Goal: Task Accomplishment & Management: Manage account settings

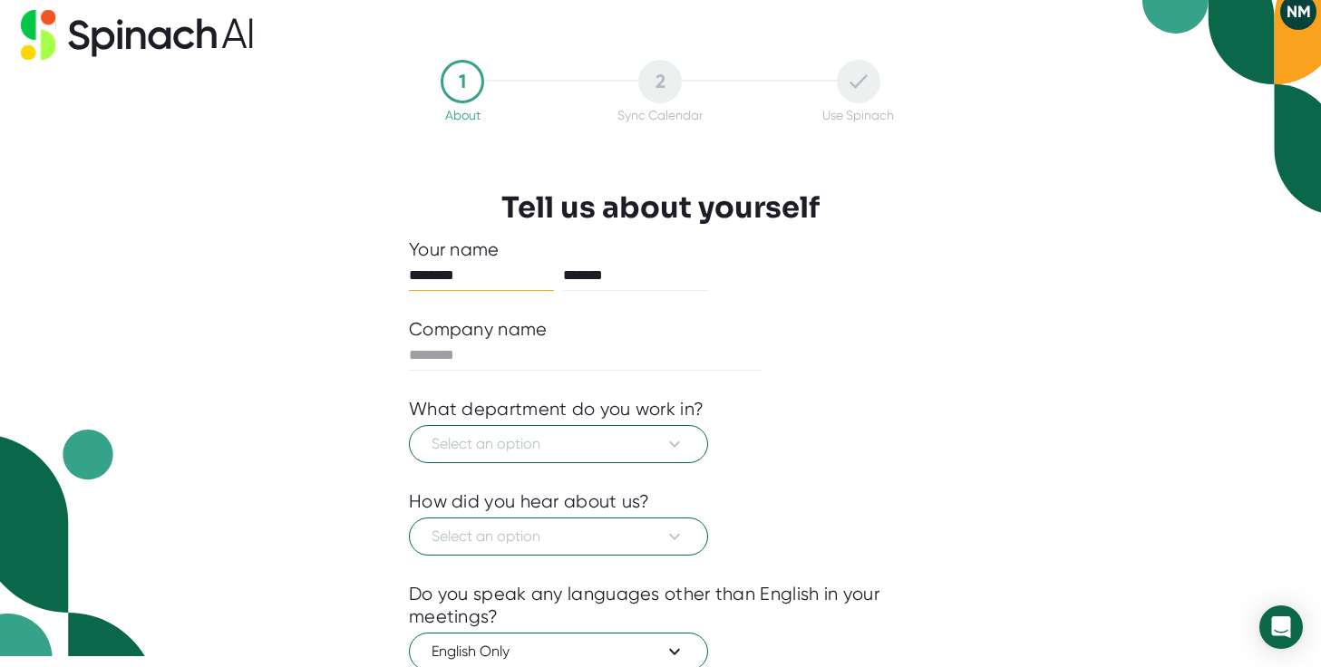
scroll to position [17, 0]
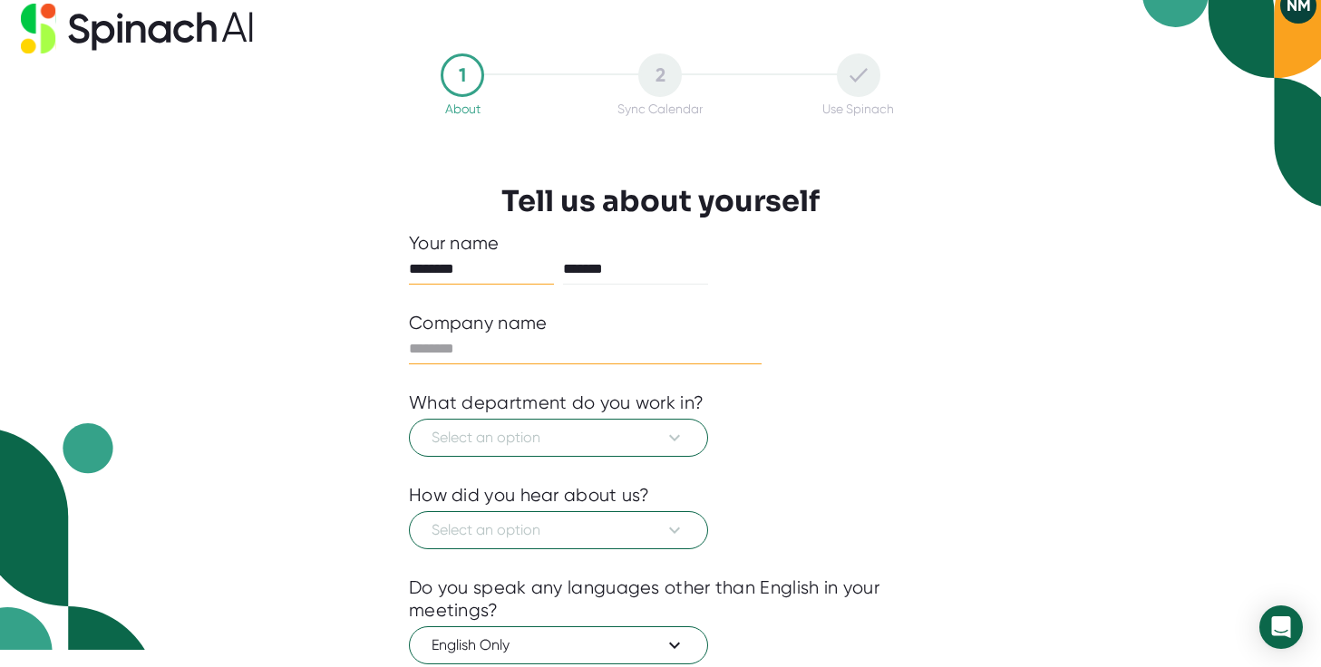
click at [593, 355] on input "text" at bounding box center [585, 349] width 353 height 29
type input "********"
click at [622, 431] on span "Select an option" at bounding box center [559, 438] width 254 height 22
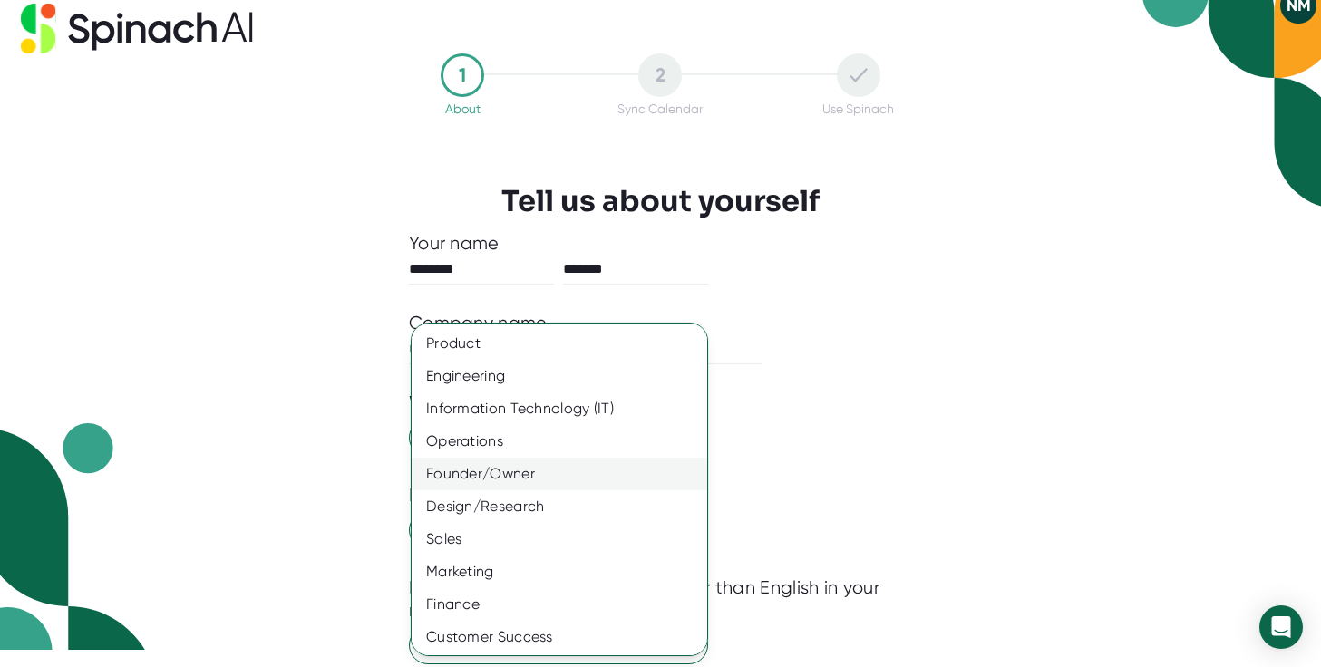
click at [564, 482] on div "Founder/Owner" at bounding box center [560, 474] width 296 height 33
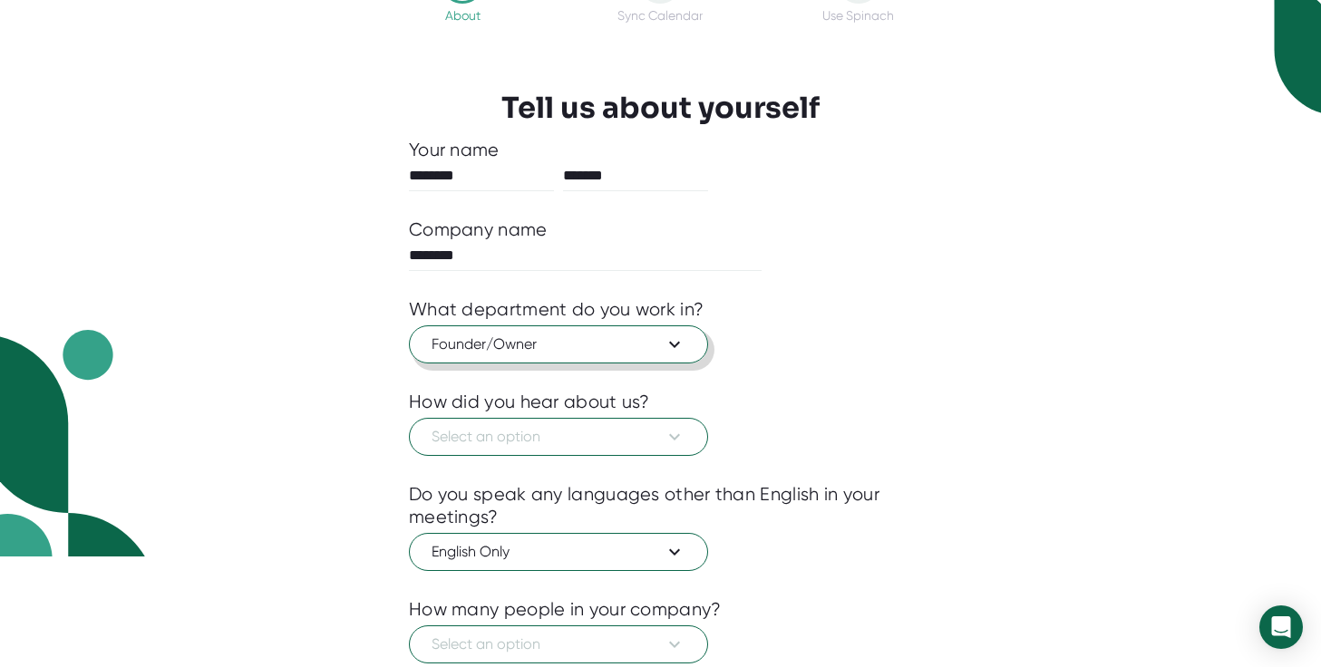
scroll to position [122, 0]
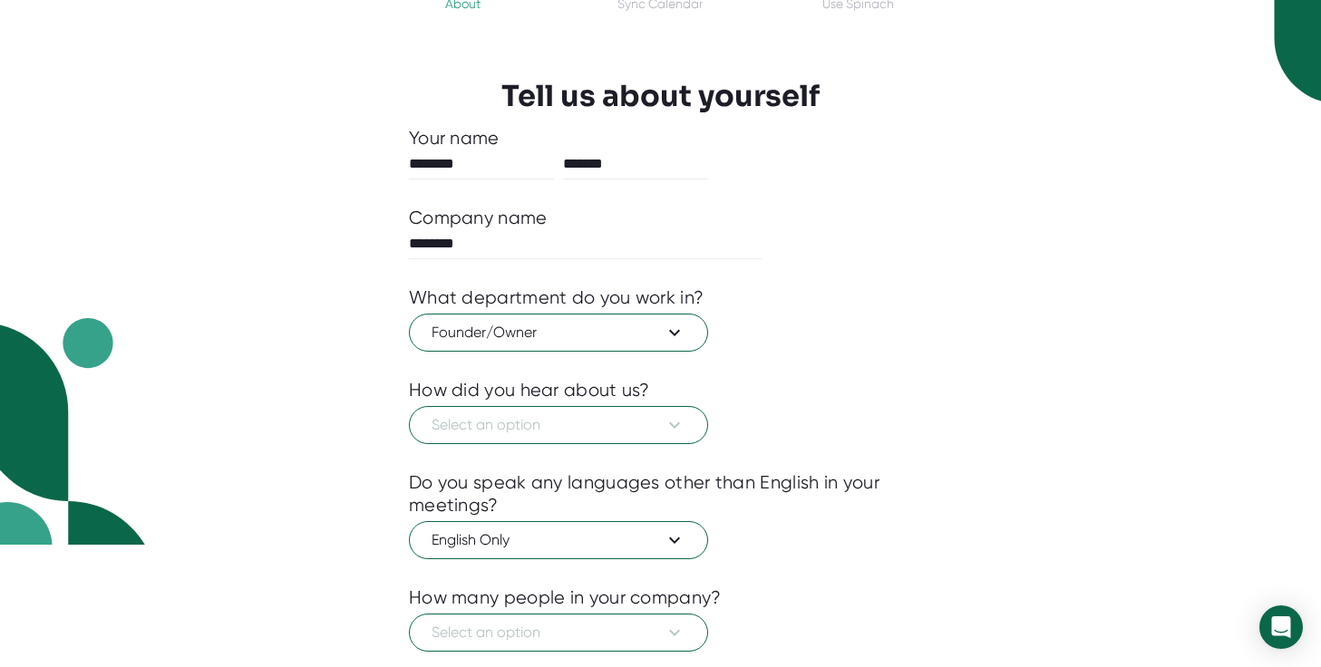
click at [649, 457] on div at bounding box center [660, 457] width 503 height 27
click at [641, 443] on button "Select an option" at bounding box center [558, 425] width 299 height 38
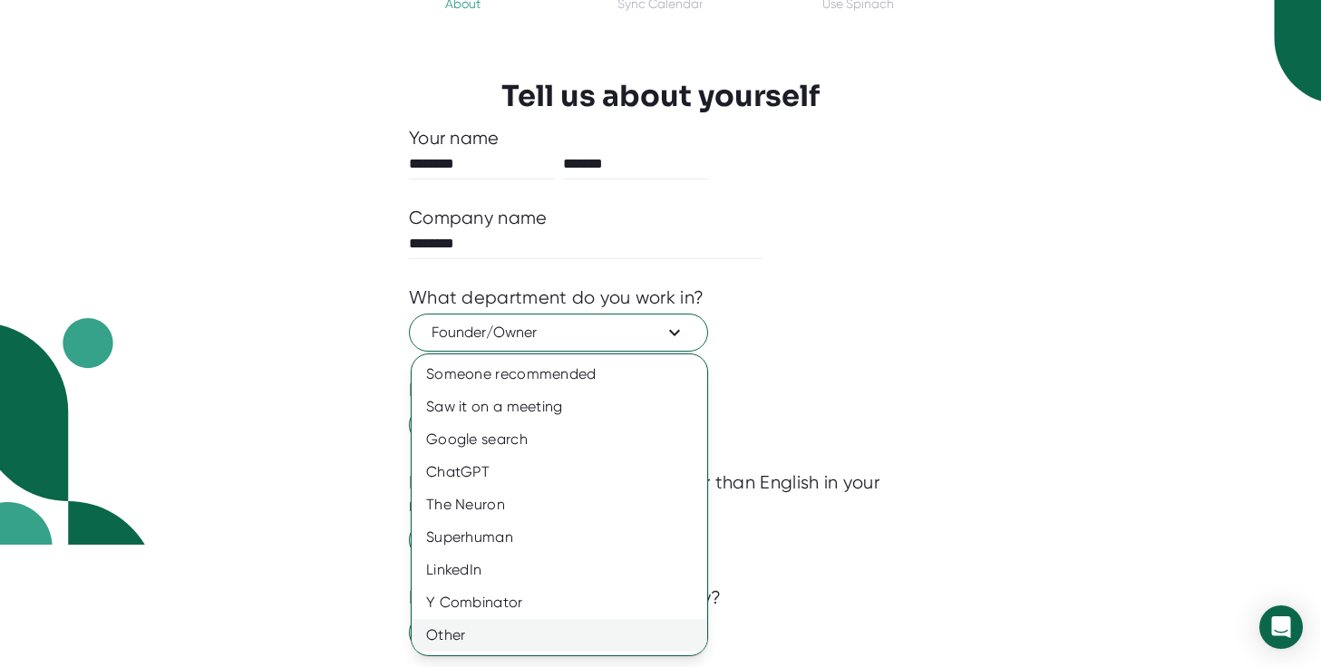
click at [574, 623] on div "Other" at bounding box center [560, 635] width 296 height 33
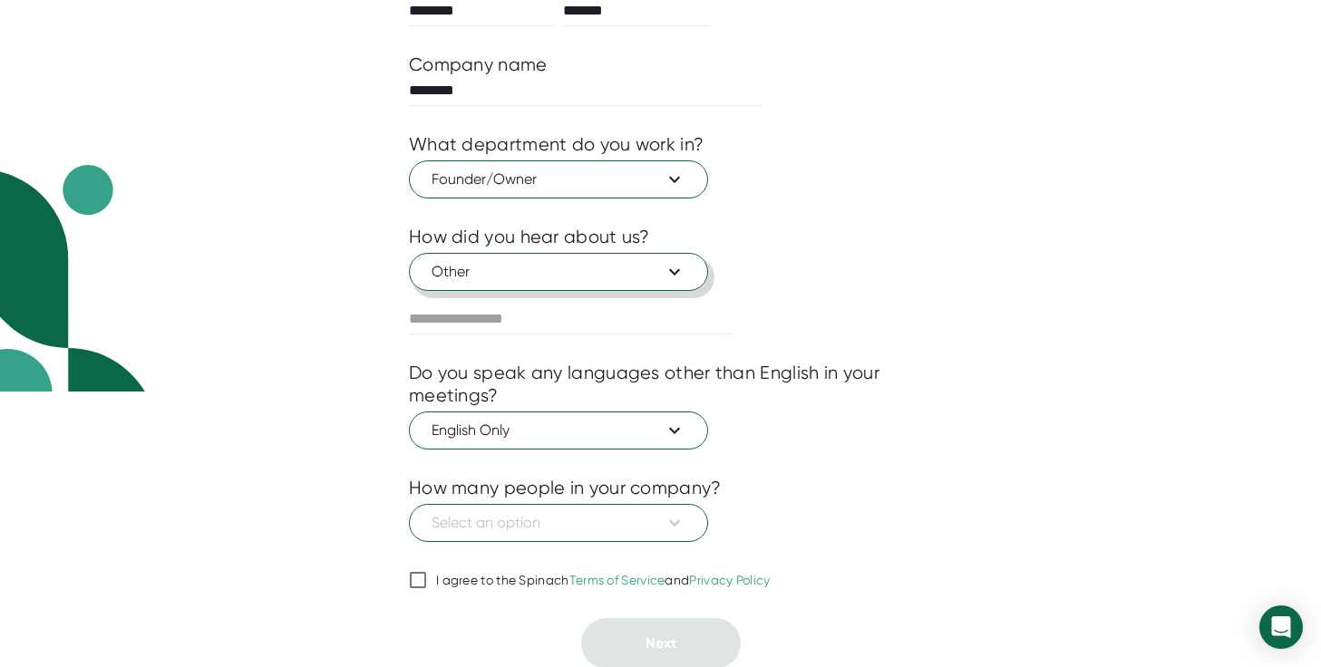
scroll to position [278, 0]
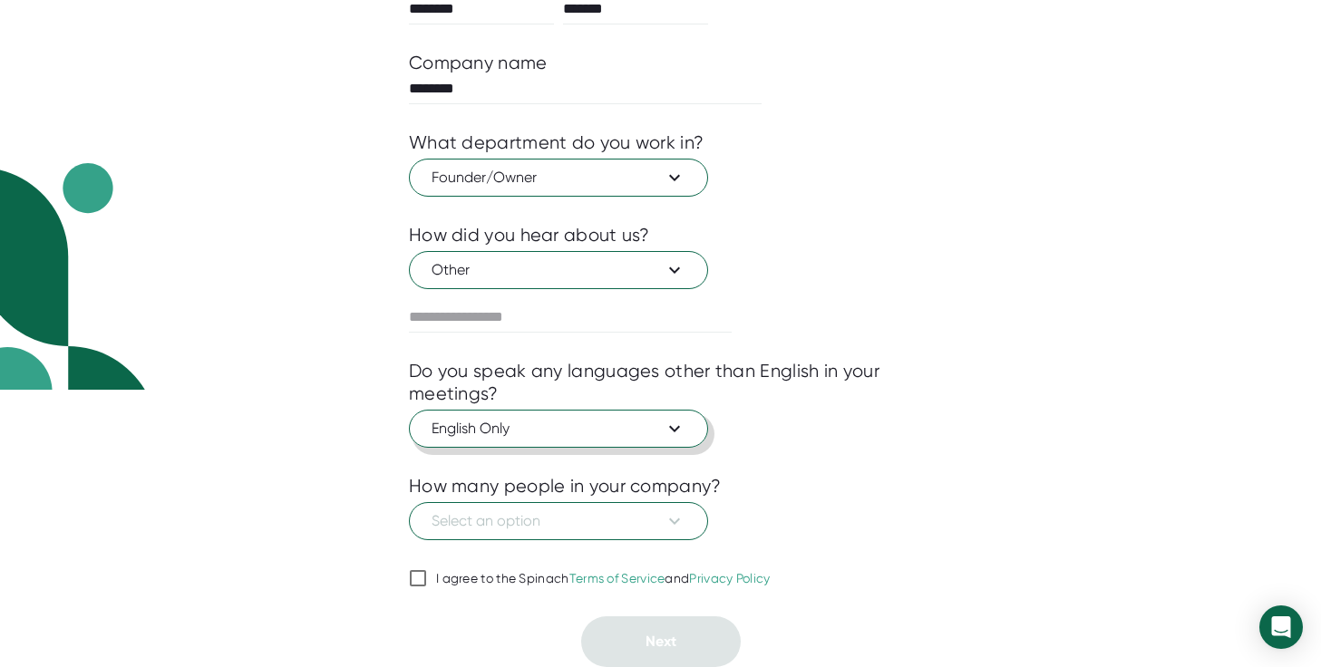
click at [597, 416] on button "English Only" at bounding box center [558, 429] width 299 height 38
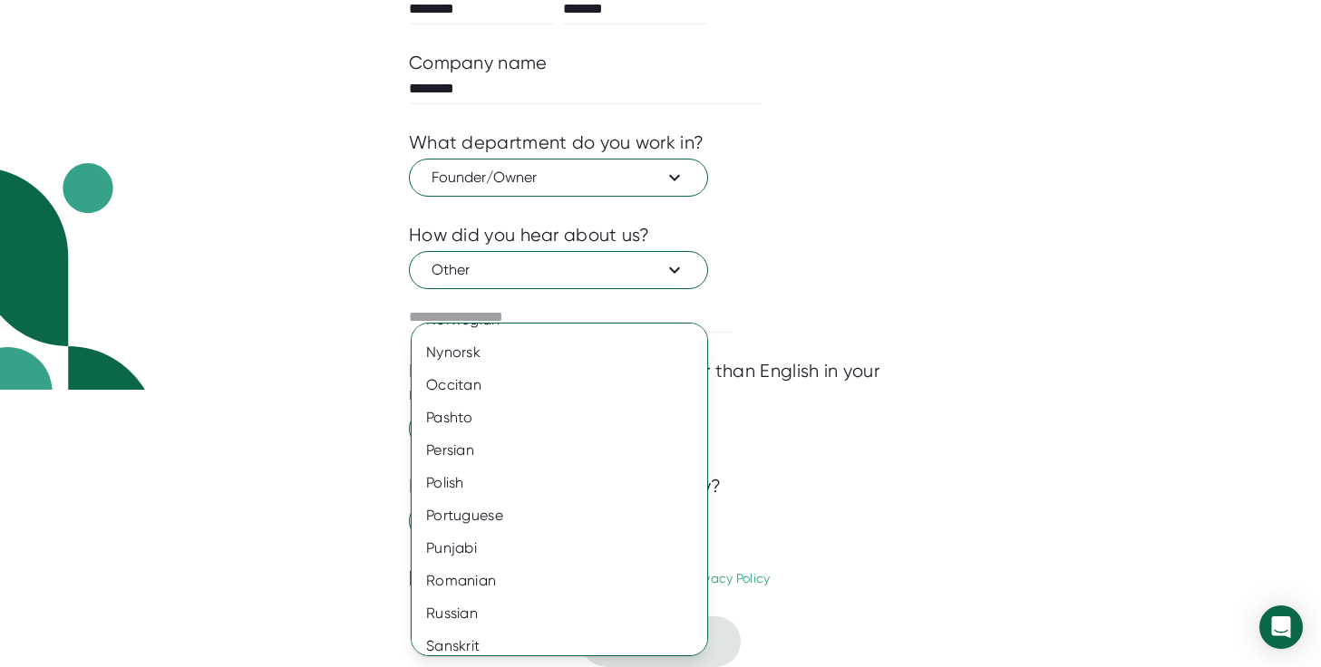
scroll to position [2305, 0]
click at [561, 461] on div "Persian" at bounding box center [560, 454] width 296 height 33
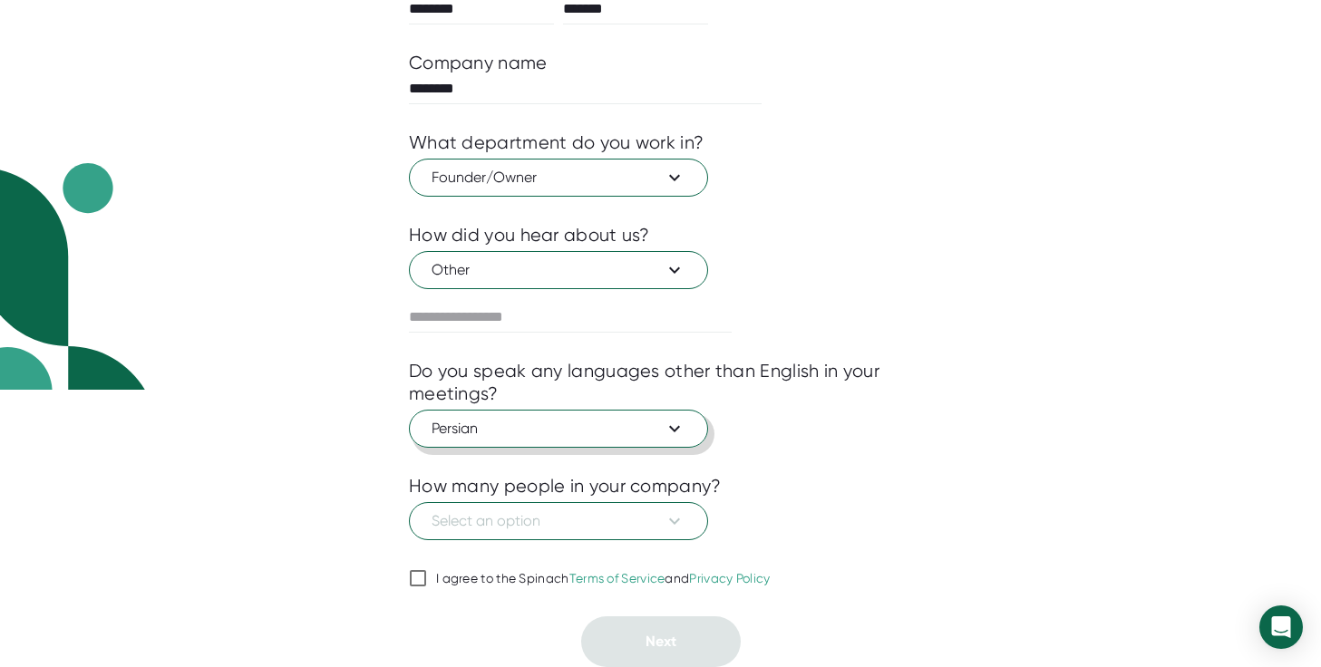
click at [617, 426] on span "Persian" at bounding box center [559, 429] width 254 height 22
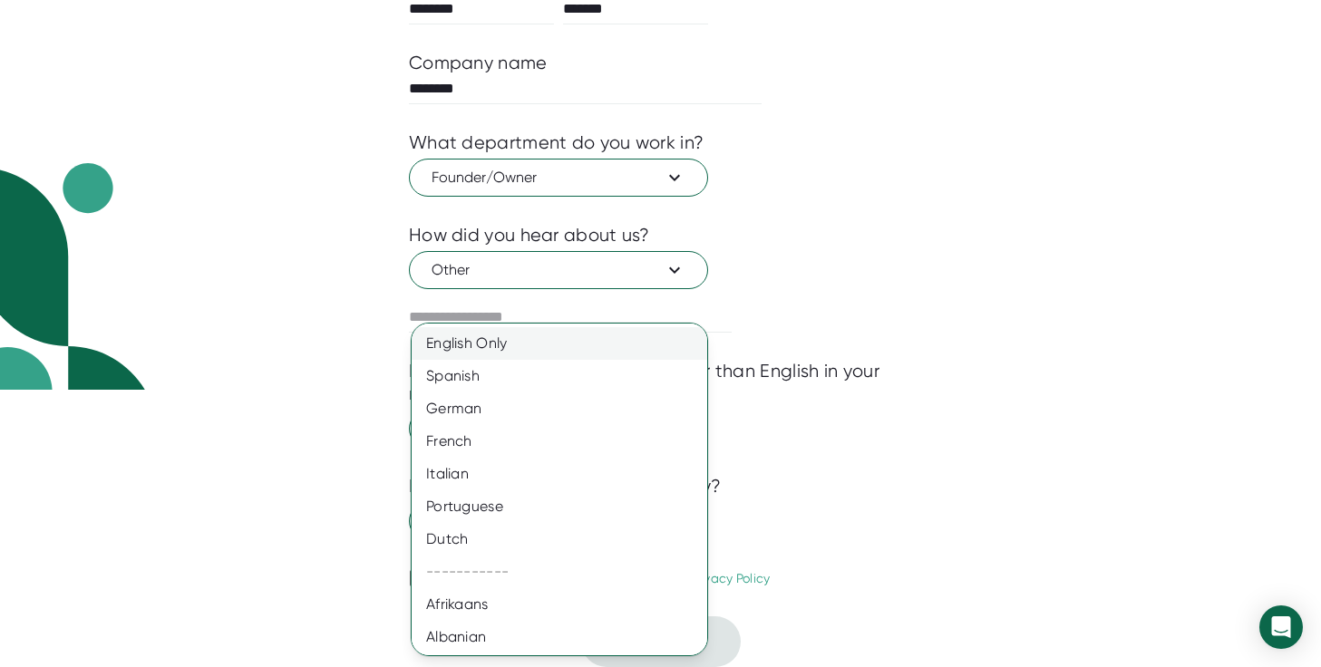
click at [580, 351] on div "English Only" at bounding box center [560, 343] width 296 height 33
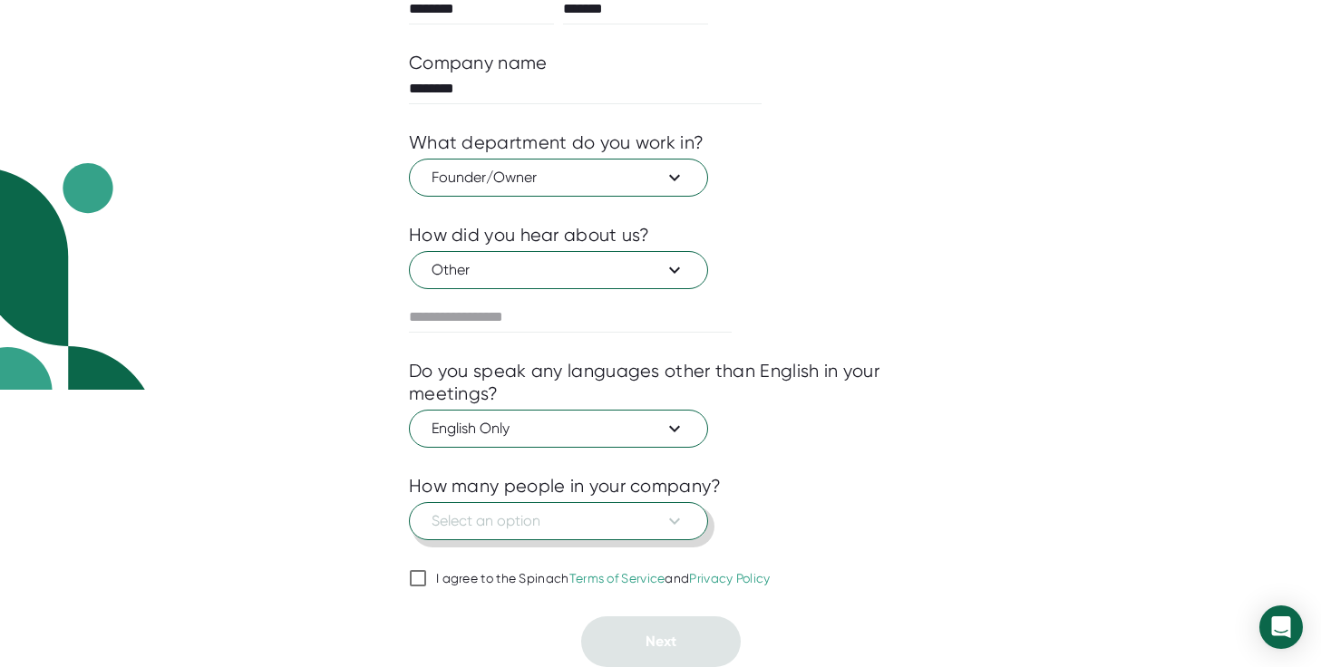
click at [652, 519] on span "Select an option" at bounding box center [559, 521] width 254 height 22
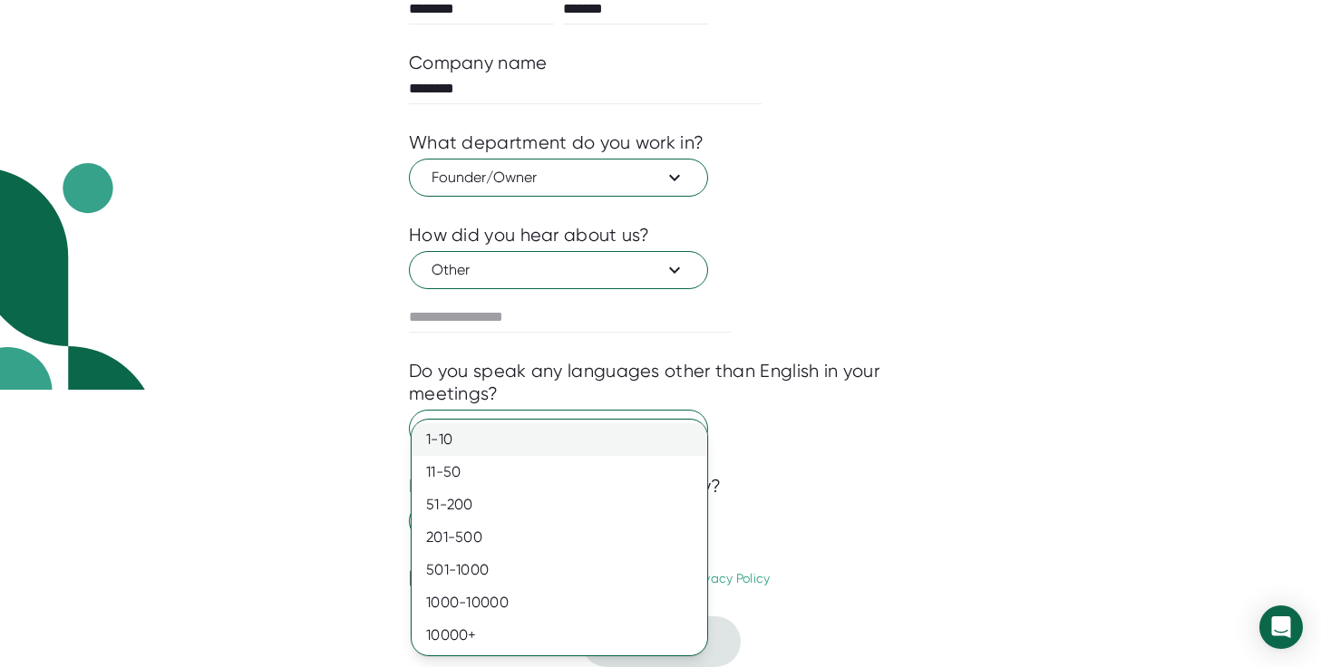
drag, startPoint x: 588, startPoint y: 440, endPoint x: 594, endPoint y: 457, distance: 18.1
click at [588, 440] on div "1-10" at bounding box center [560, 439] width 296 height 33
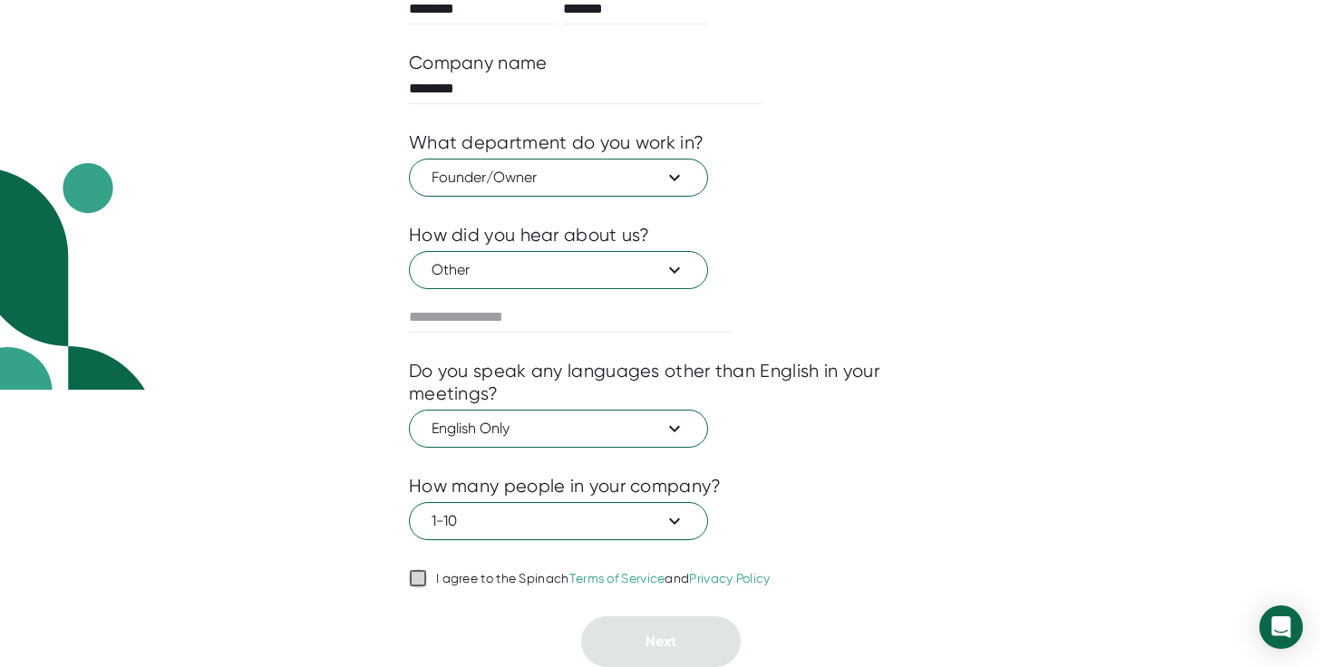
drag, startPoint x: 421, startPoint y: 574, endPoint x: 505, endPoint y: 604, distance: 89.5
click at [421, 574] on input "I agree to the Spinach Terms of Service and Privacy Policy" at bounding box center [418, 579] width 18 height 22
checkbox input "true"
click at [637, 632] on button "Next" at bounding box center [661, 641] width 160 height 51
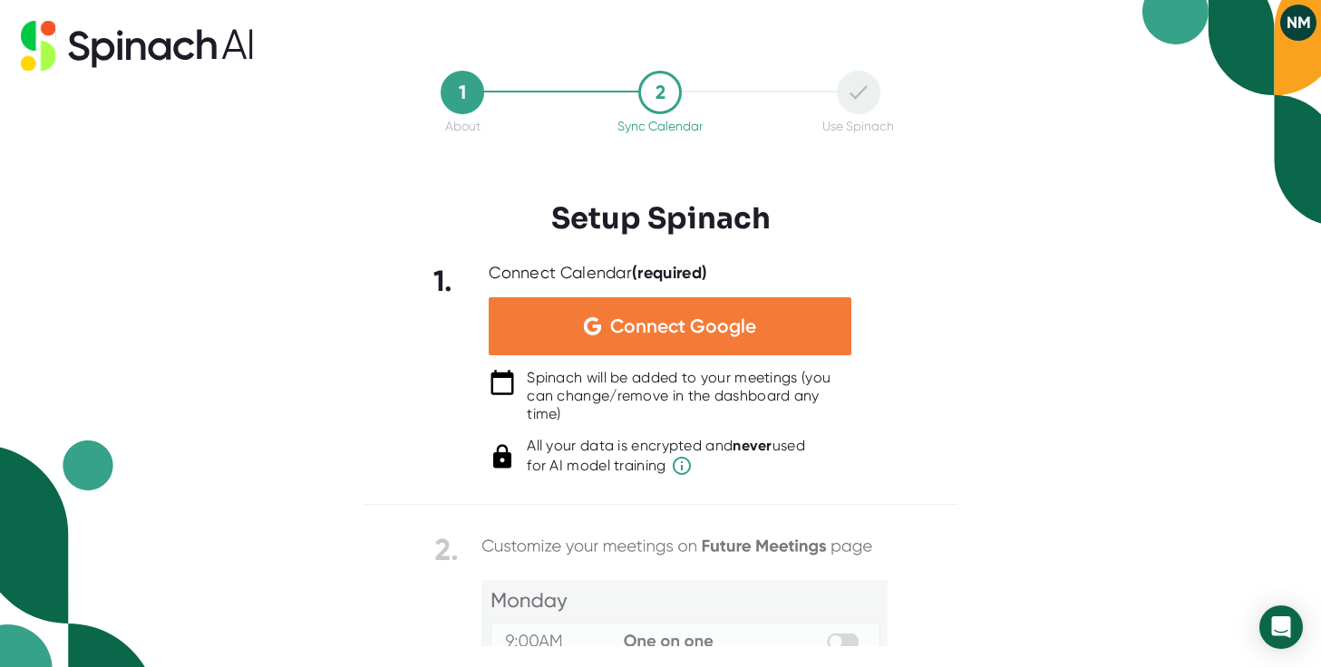
scroll to position [0, 0]
click at [695, 331] on span "Connect Google" at bounding box center [683, 326] width 146 height 18
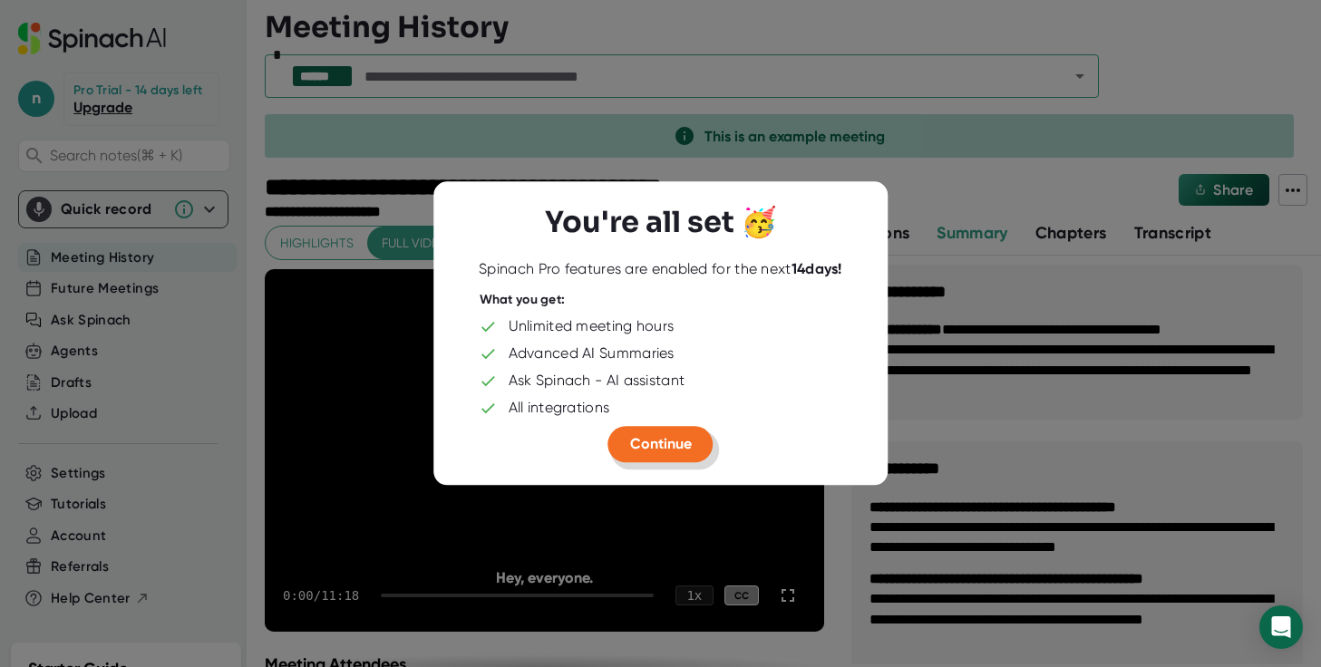
click at [663, 442] on span "Continue" at bounding box center [661, 443] width 62 height 17
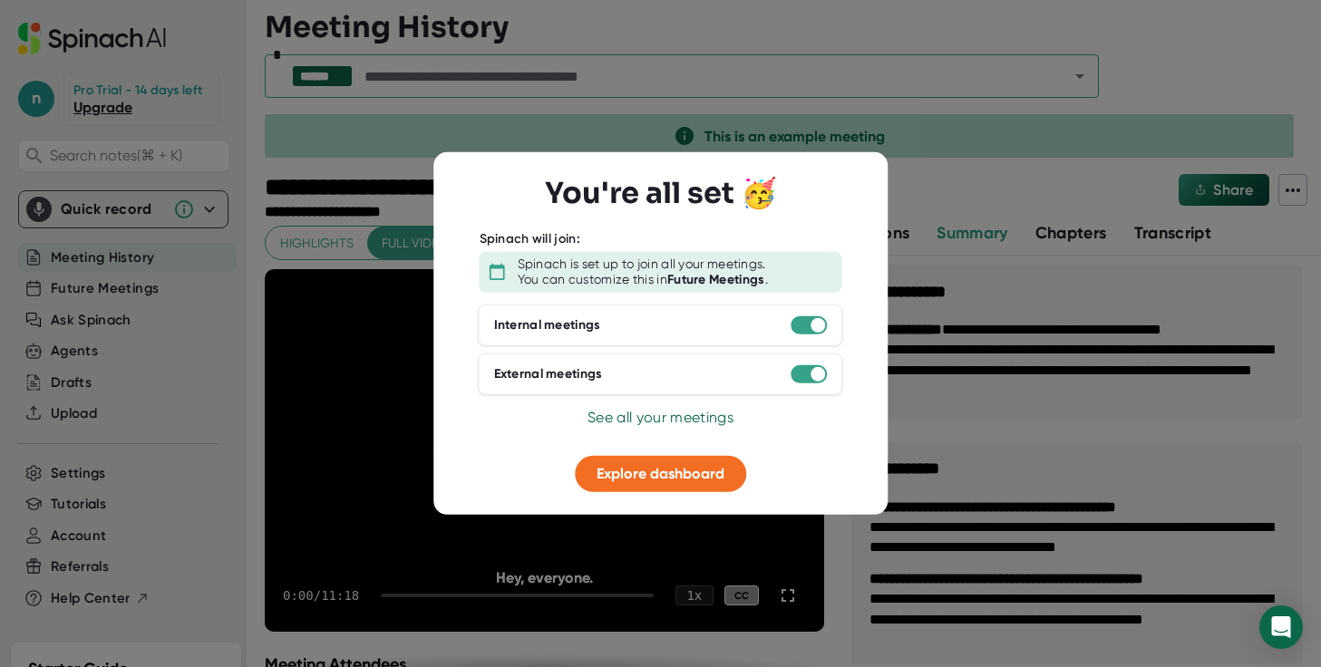
click at [646, 422] on span "See all your meetings" at bounding box center [660, 416] width 146 height 17
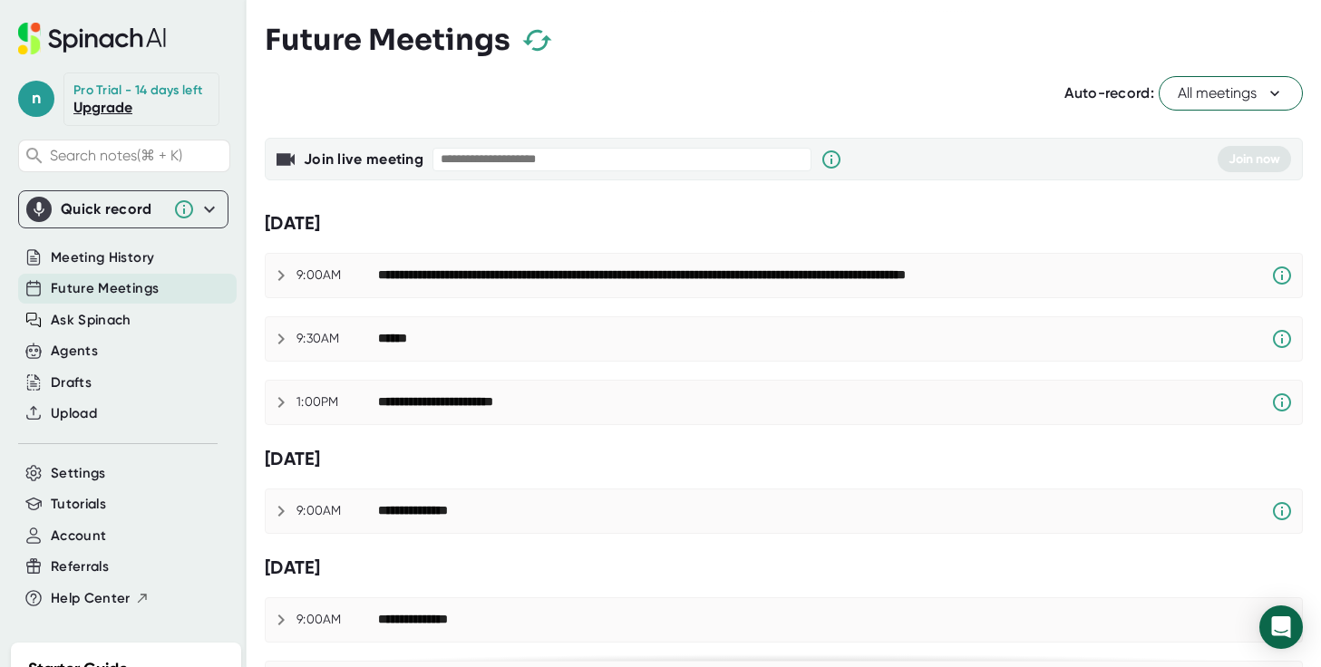
click at [722, 278] on div "**********" at bounding box center [727, 275] width 699 height 16
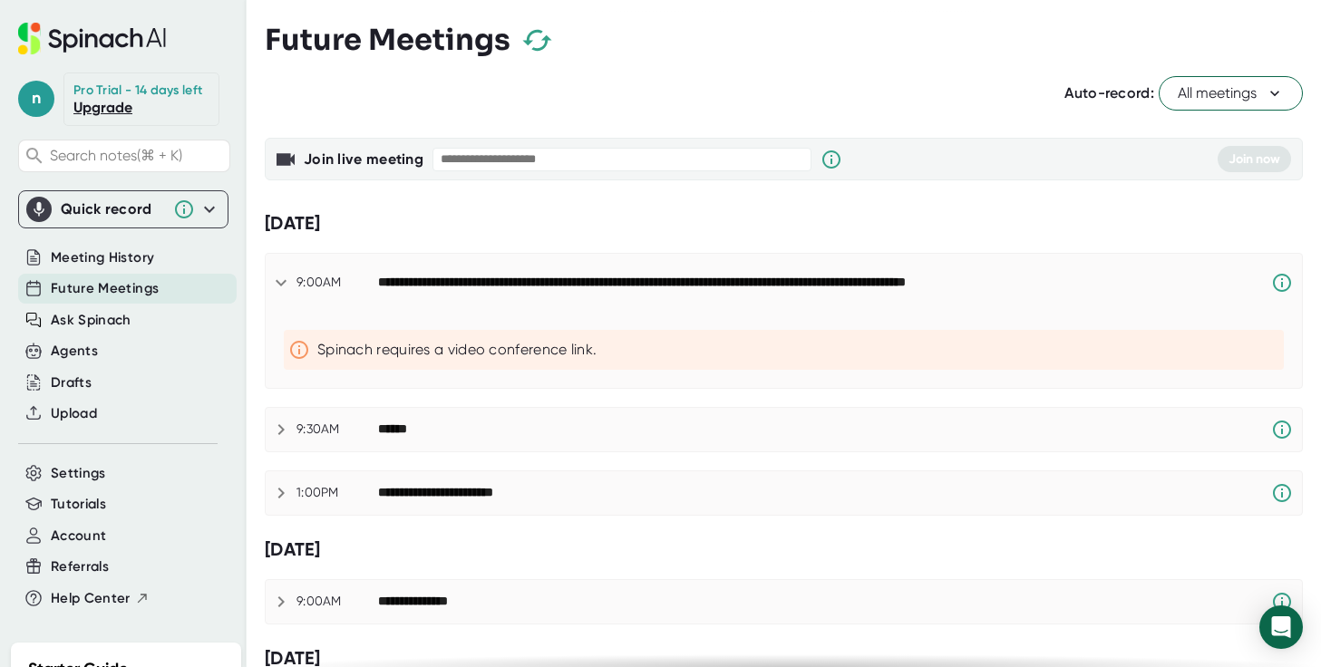
click at [723, 276] on div "**********" at bounding box center [727, 283] width 699 height 16
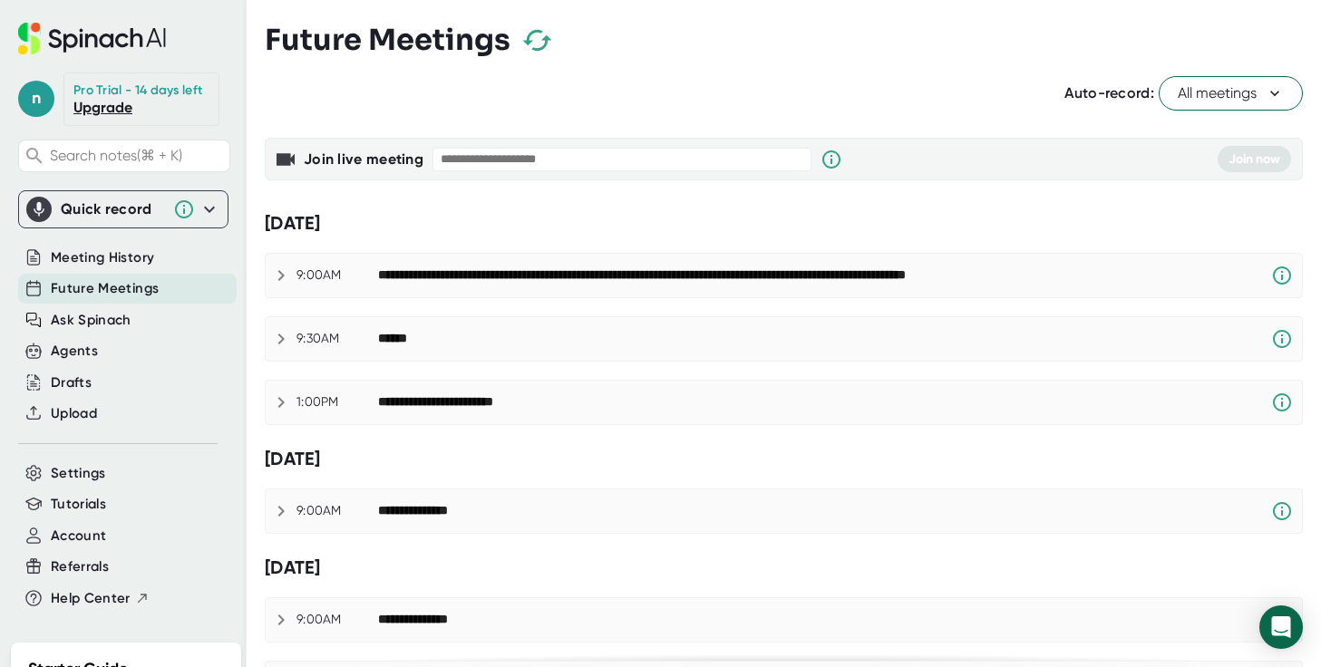
click at [676, 339] on div "******" at bounding box center [824, 339] width 893 height 22
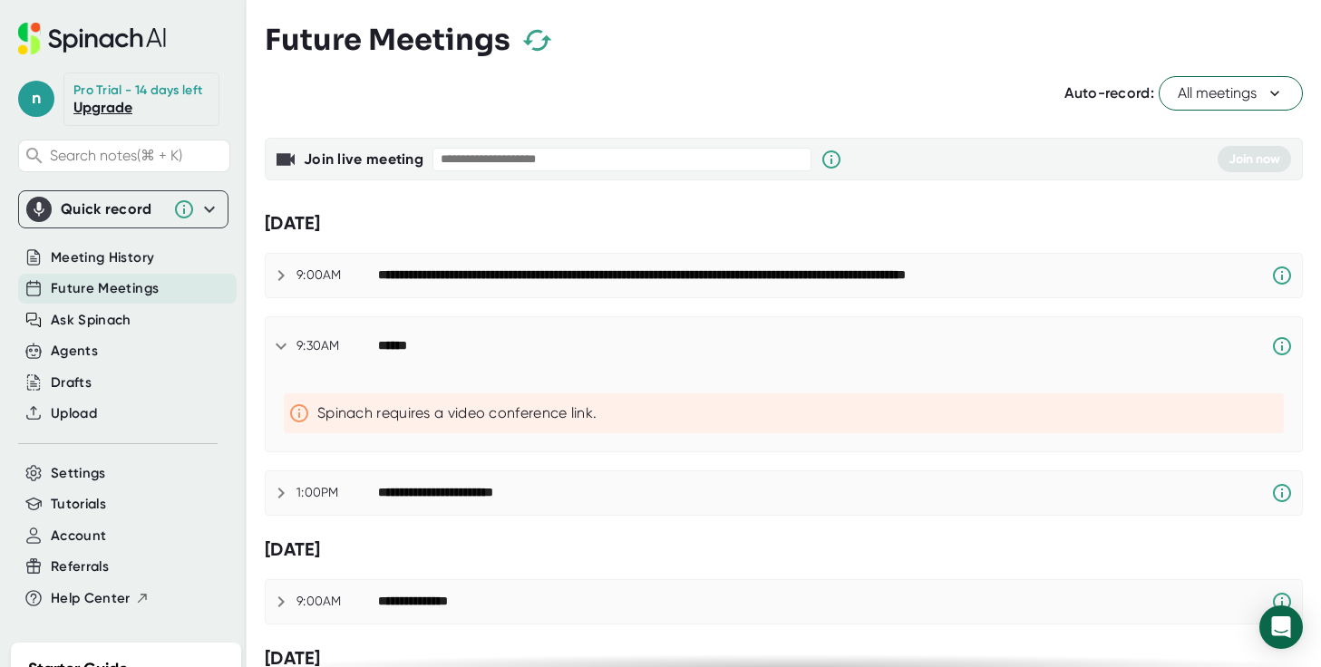
click at [676, 339] on div "******" at bounding box center [824, 346] width 893 height 22
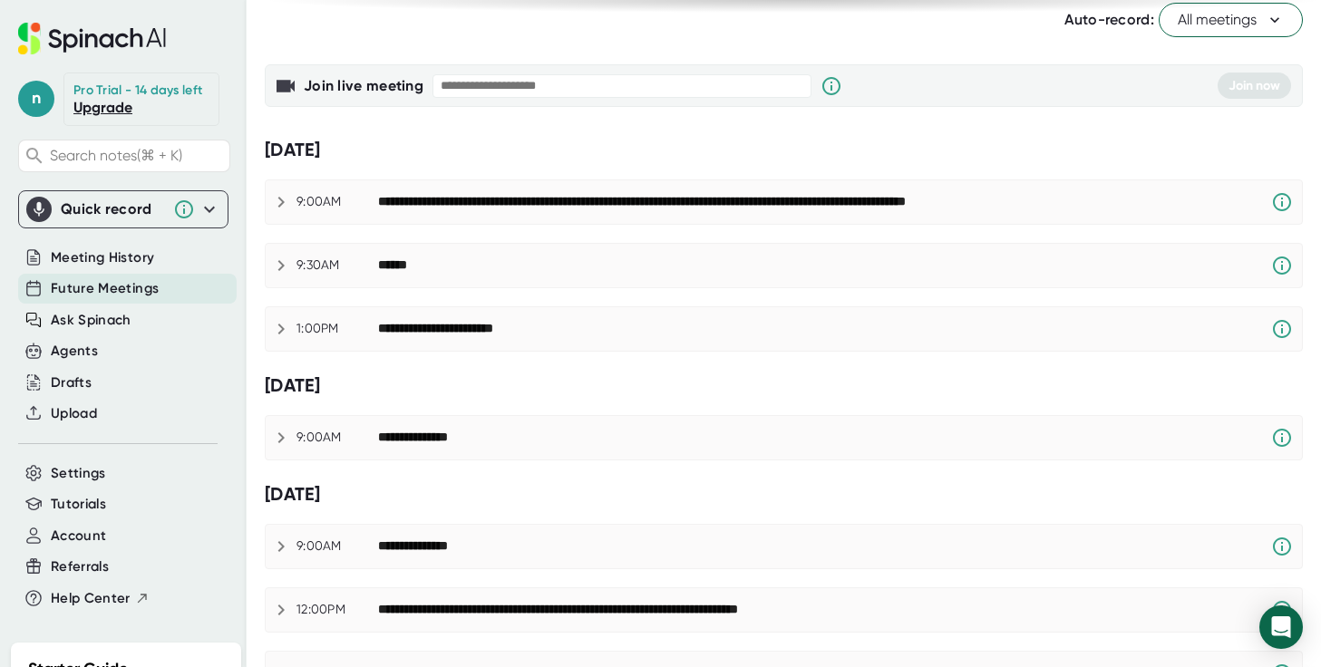
scroll to position [142, 0]
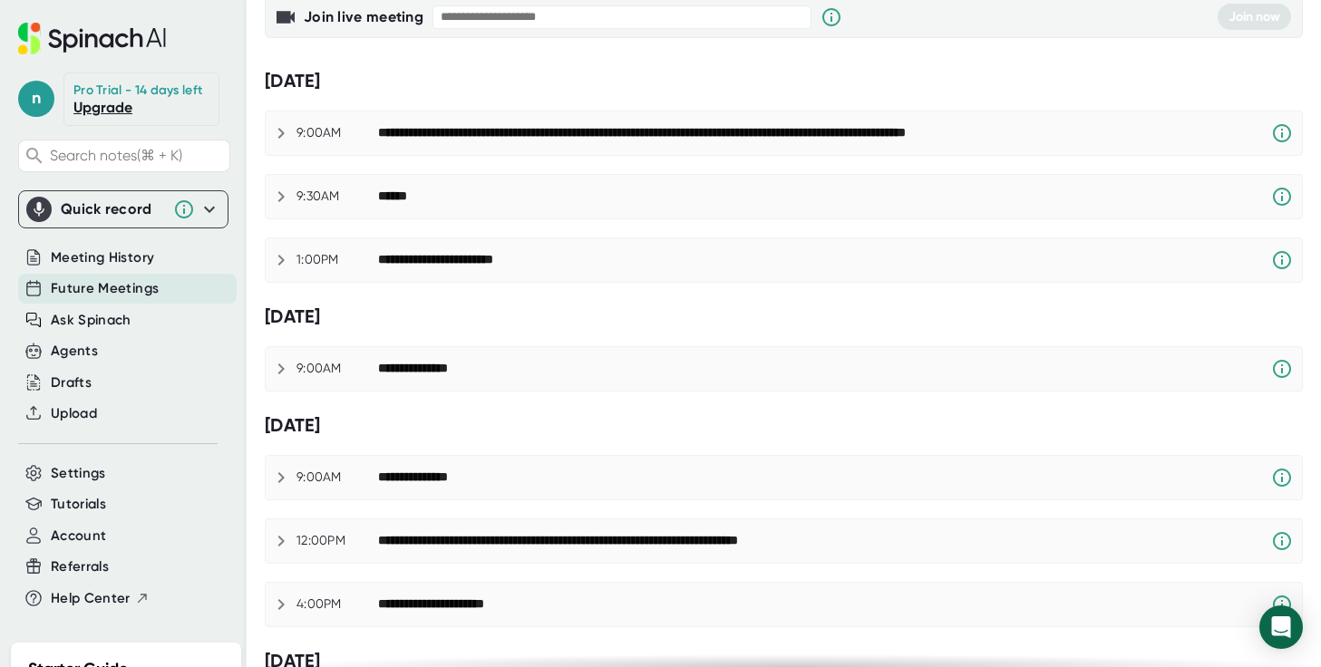
click at [673, 358] on div "**********" at bounding box center [824, 369] width 893 height 22
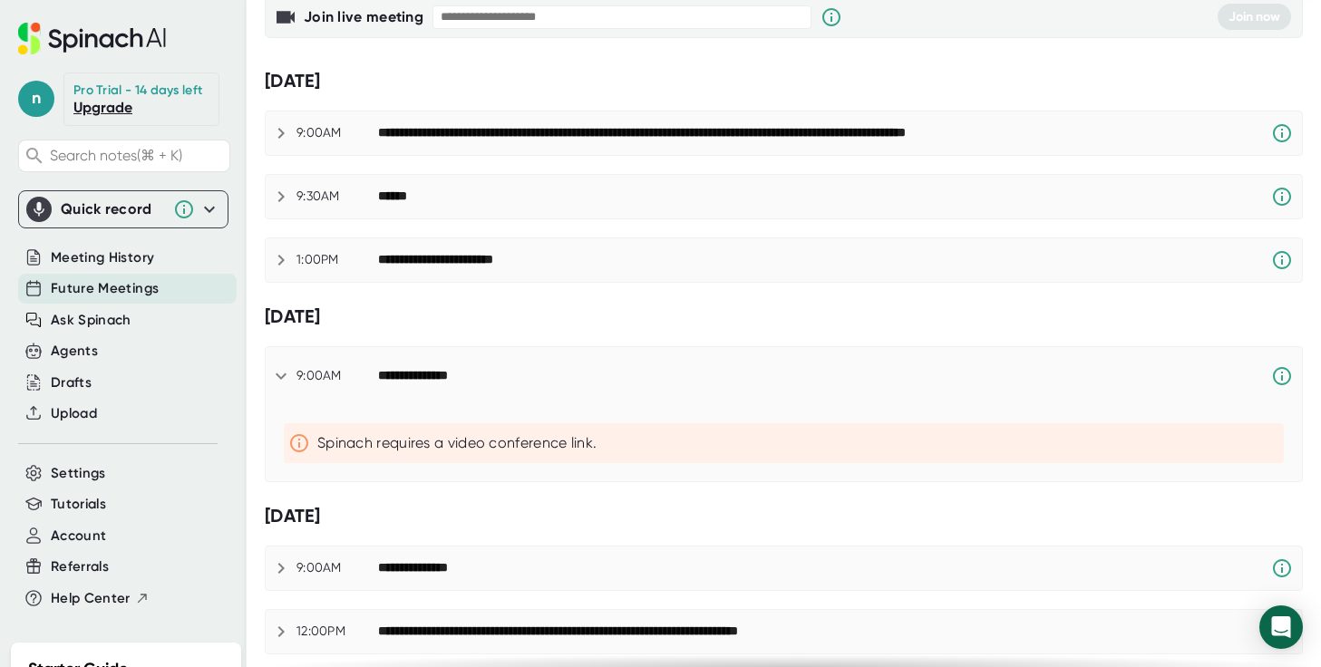
click at [673, 357] on div "**********" at bounding box center [784, 376] width 1036 height 58
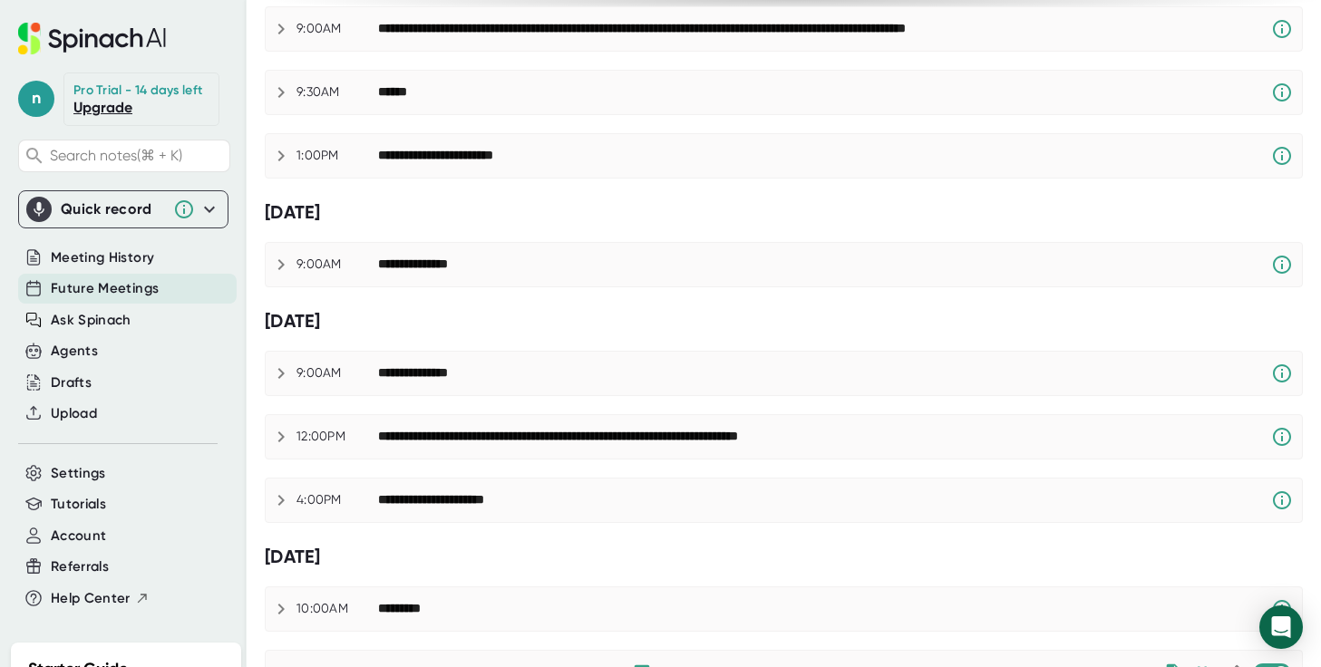
scroll to position [253, 0]
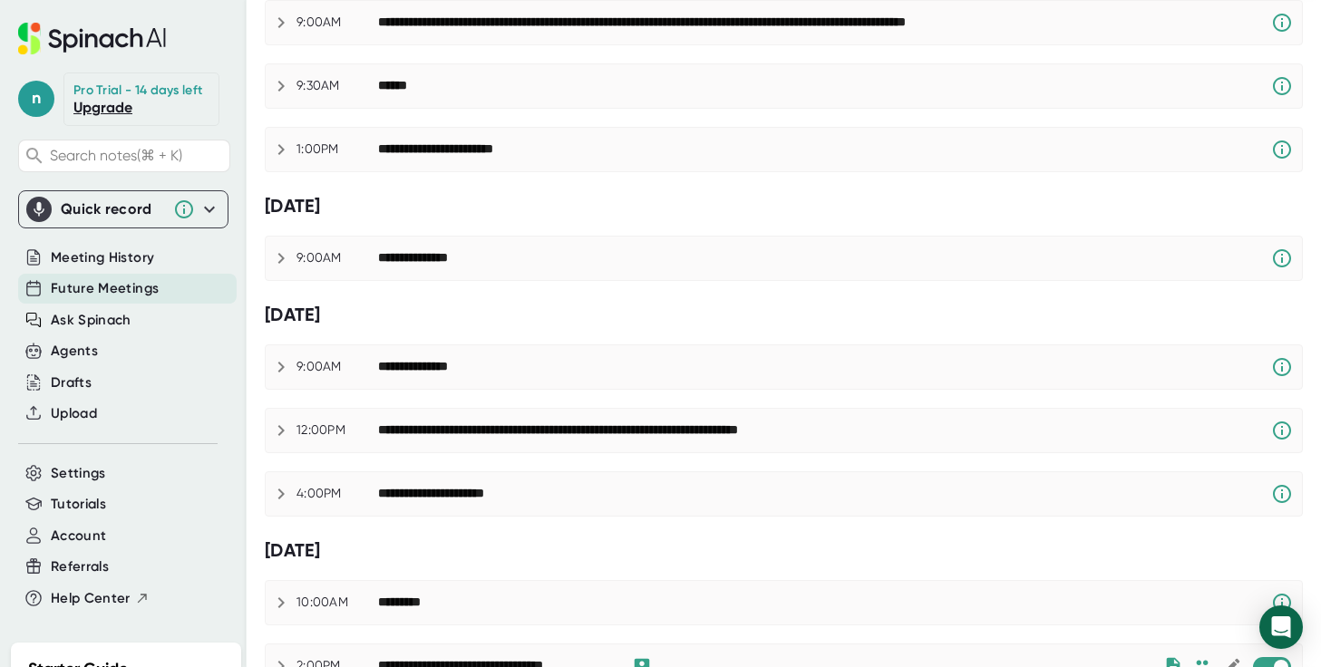
click at [652, 432] on div "**********" at bounding box center [613, 430] width 471 height 16
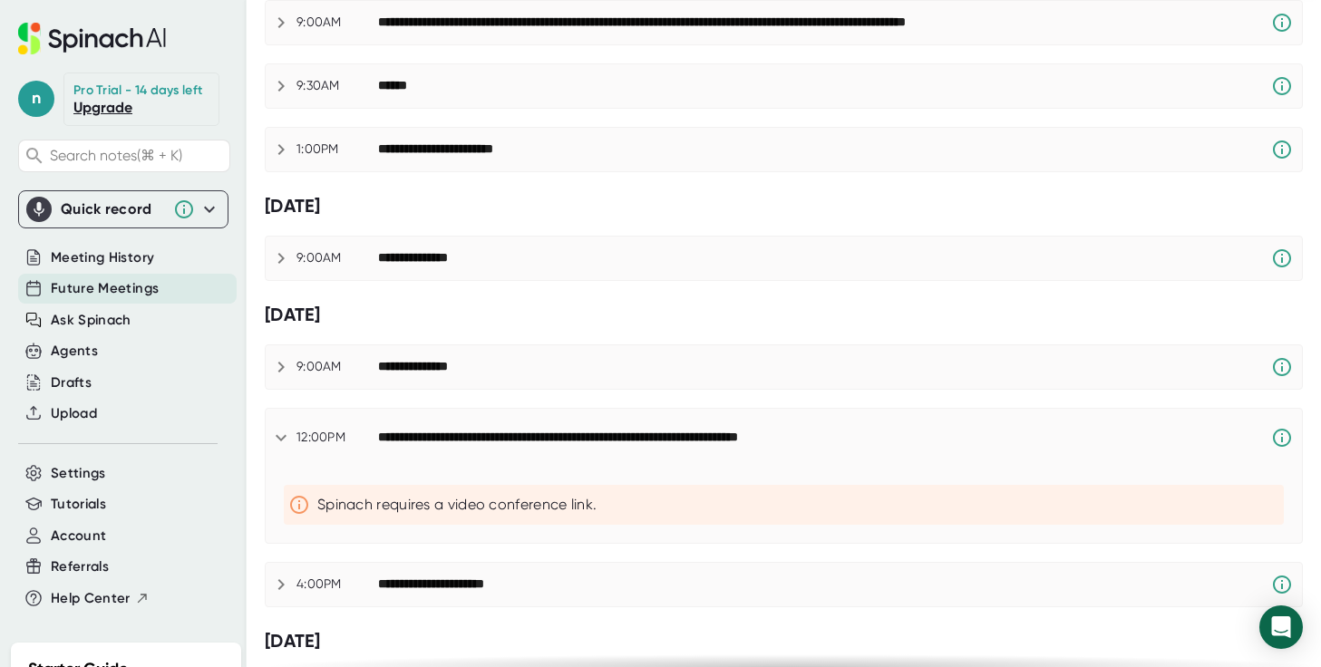
click at [652, 430] on div "**********" at bounding box center [613, 438] width 471 height 16
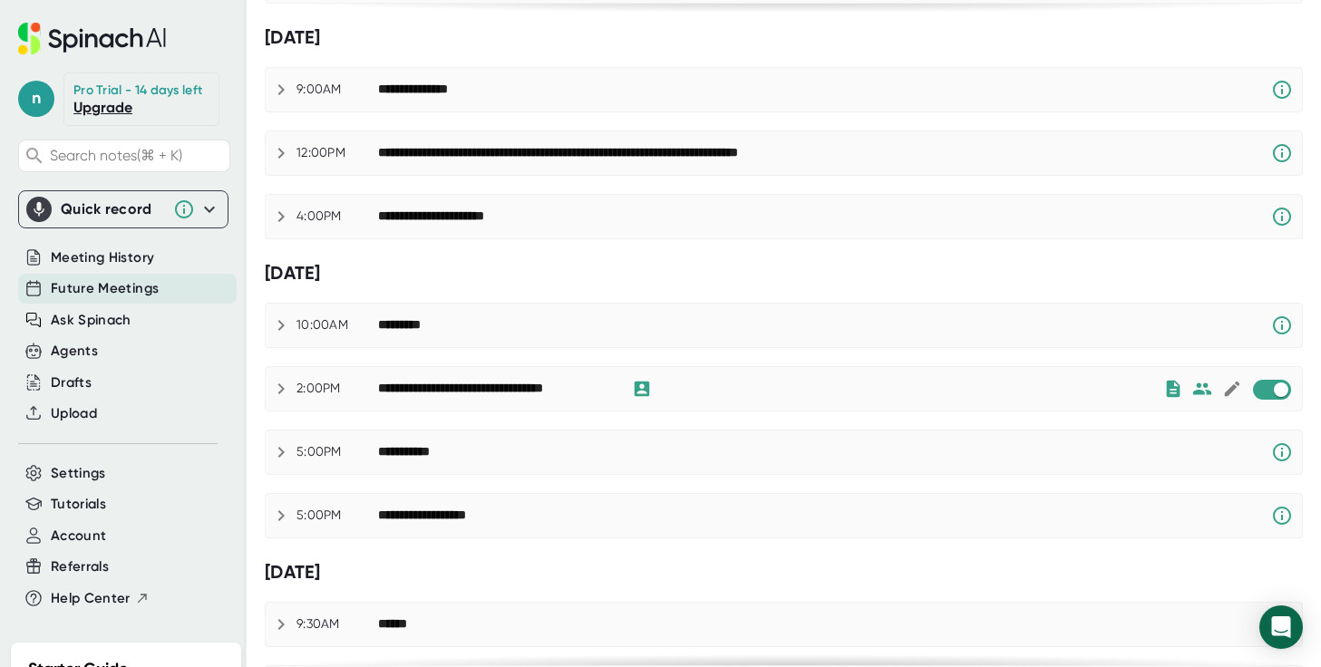
scroll to position [532, 0]
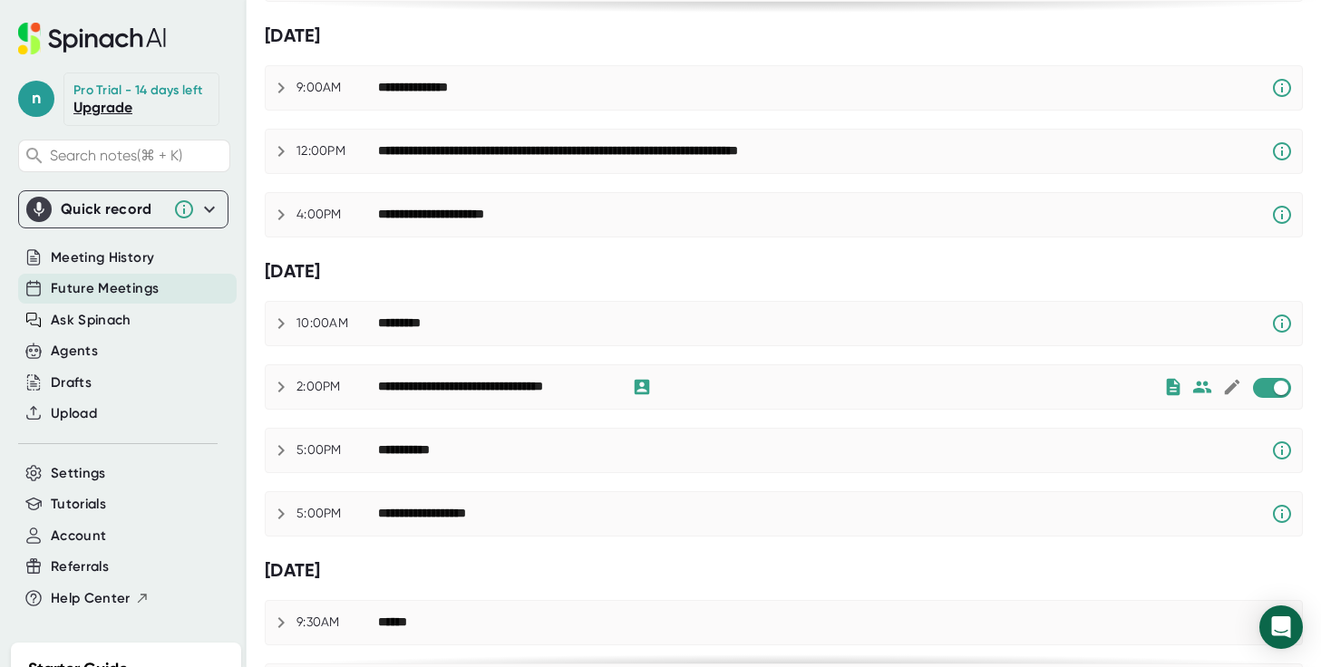
click at [764, 387] on div "**********" at bounding box center [770, 387] width 785 height 22
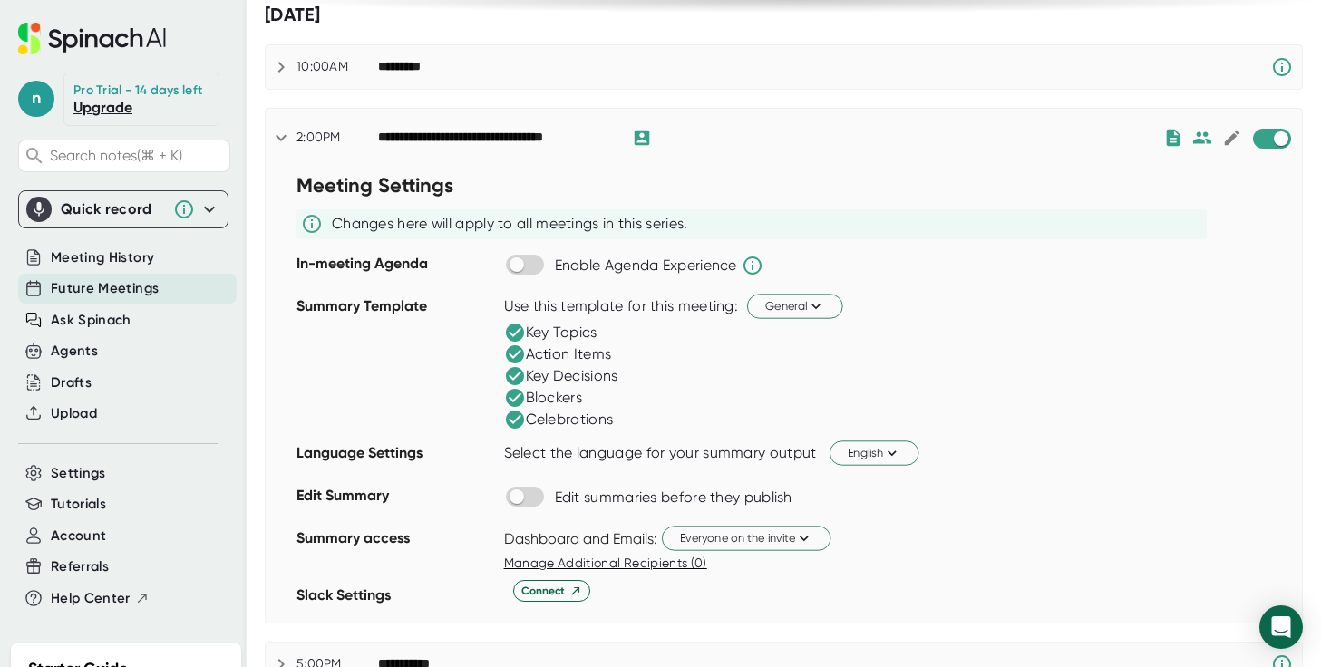
scroll to position [790, 0]
click at [1259, 133] on input "checkbox" at bounding box center [1281, 138] width 52 height 16
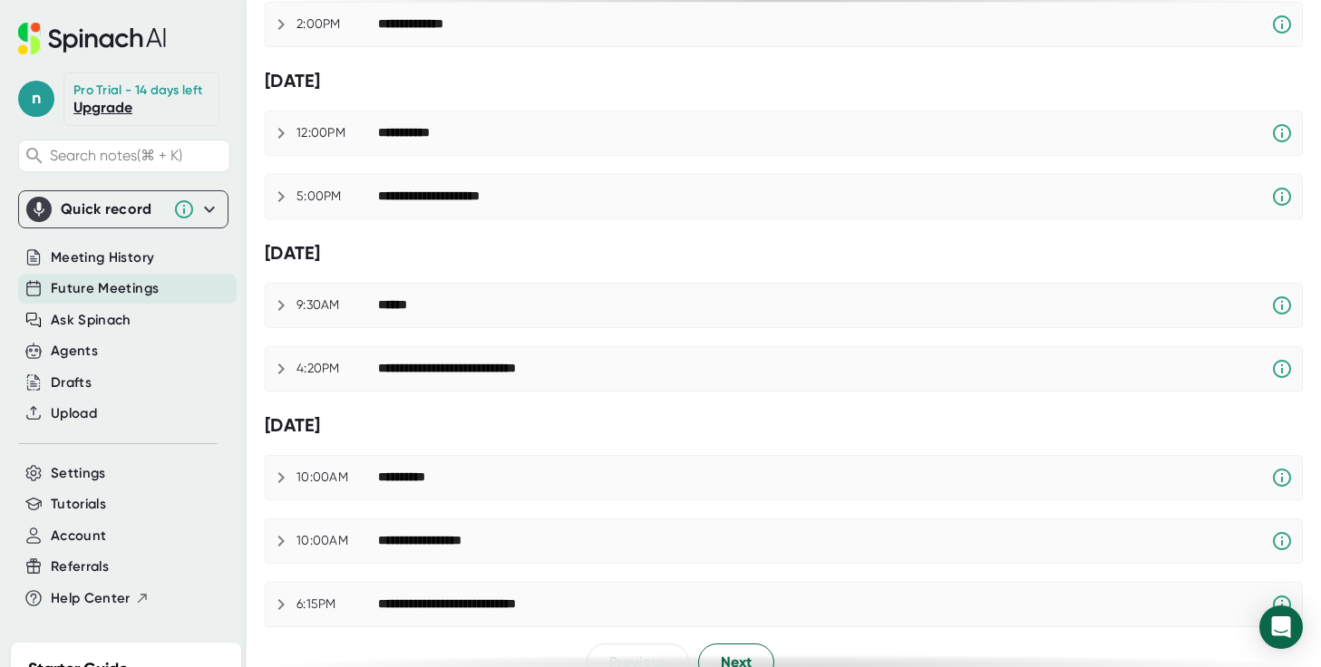
scroll to position [1313, 0]
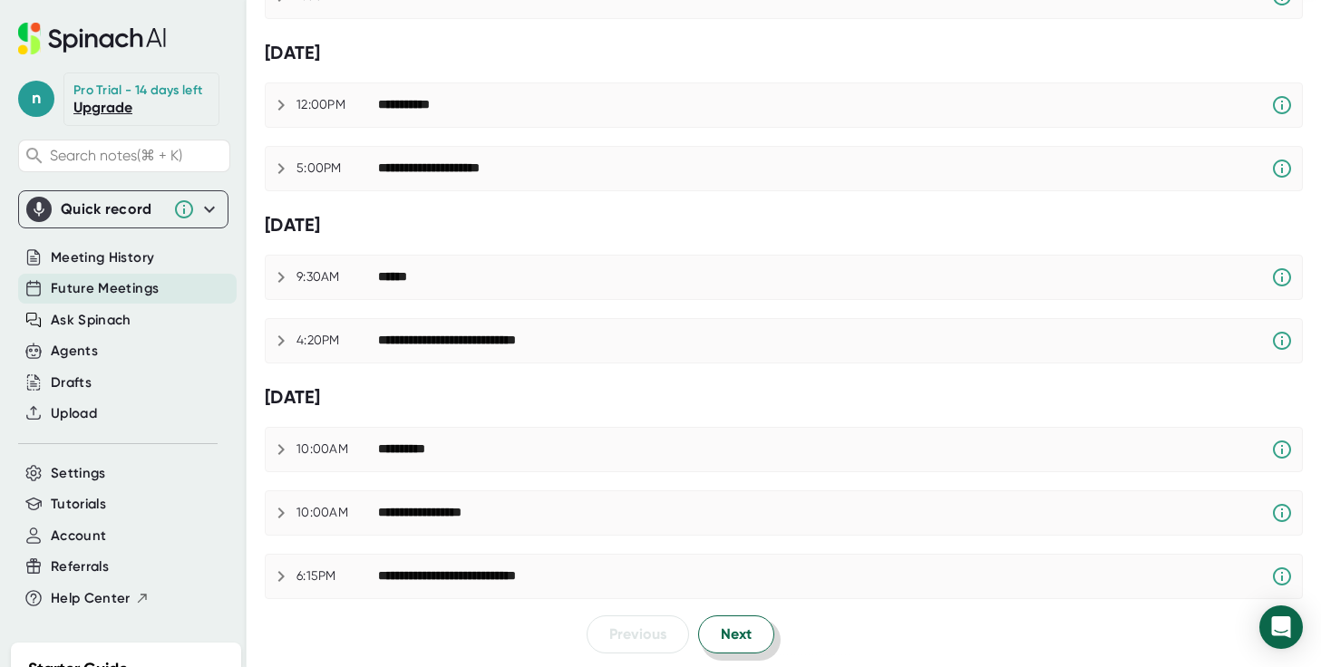
click at [742, 632] on span "Next" at bounding box center [736, 635] width 31 height 22
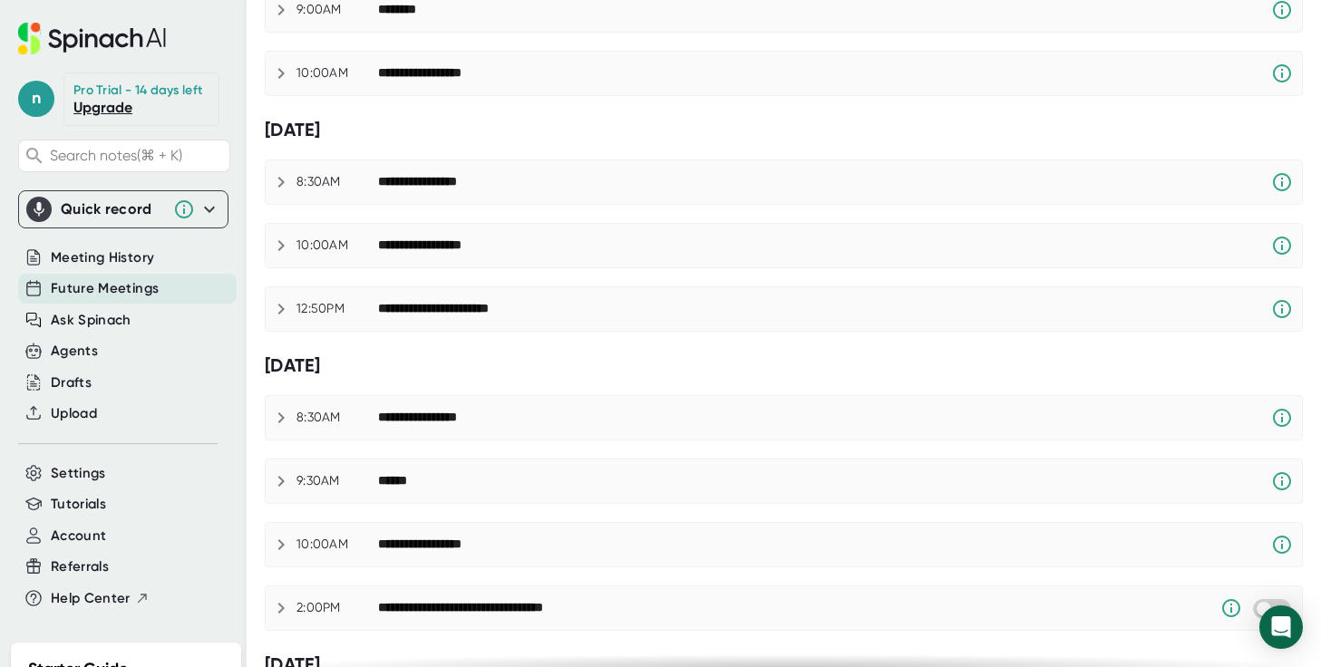
scroll to position [1222, 0]
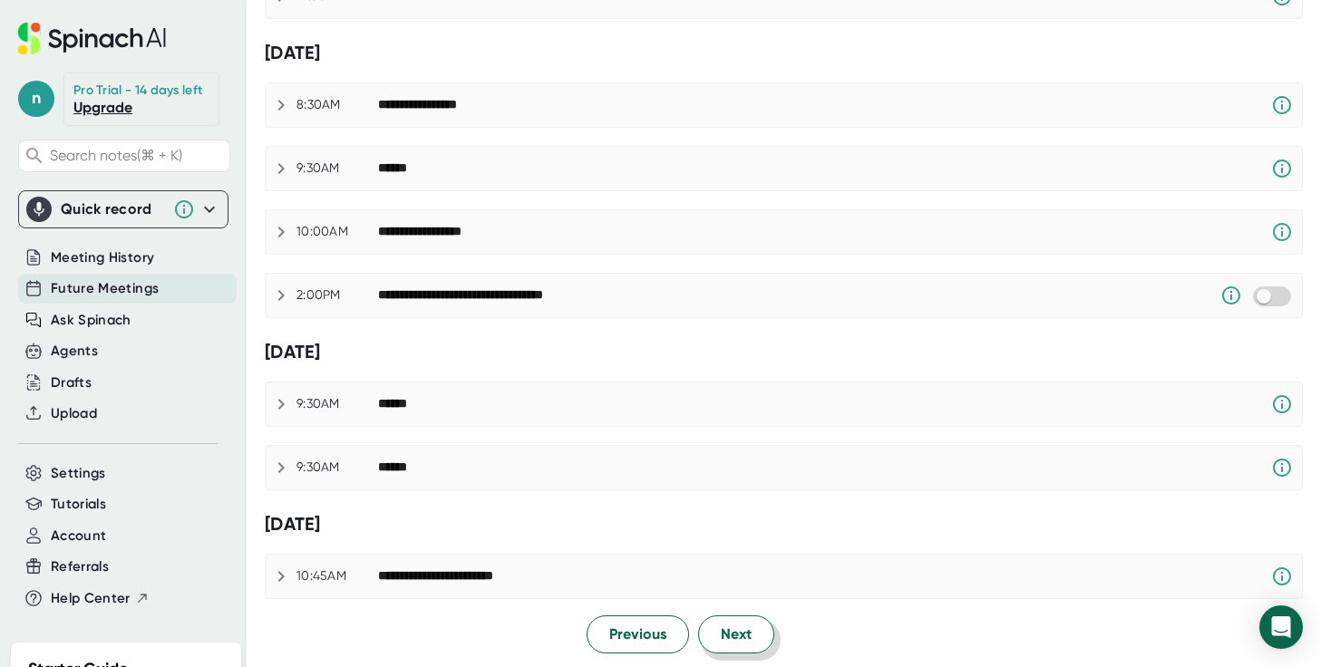
click at [759, 626] on button "Next" at bounding box center [736, 635] width 76 height 38
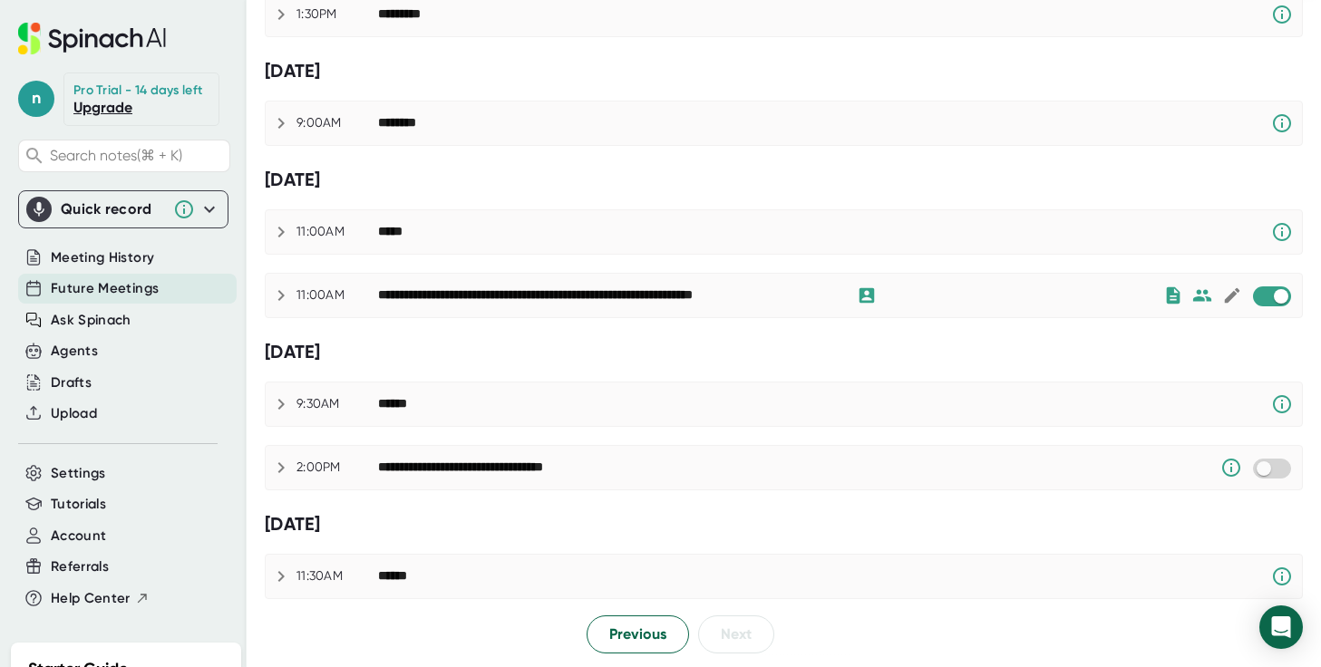
click at [907, 303] on div "**********" at bounding box center [770, 296] width 785 height 22
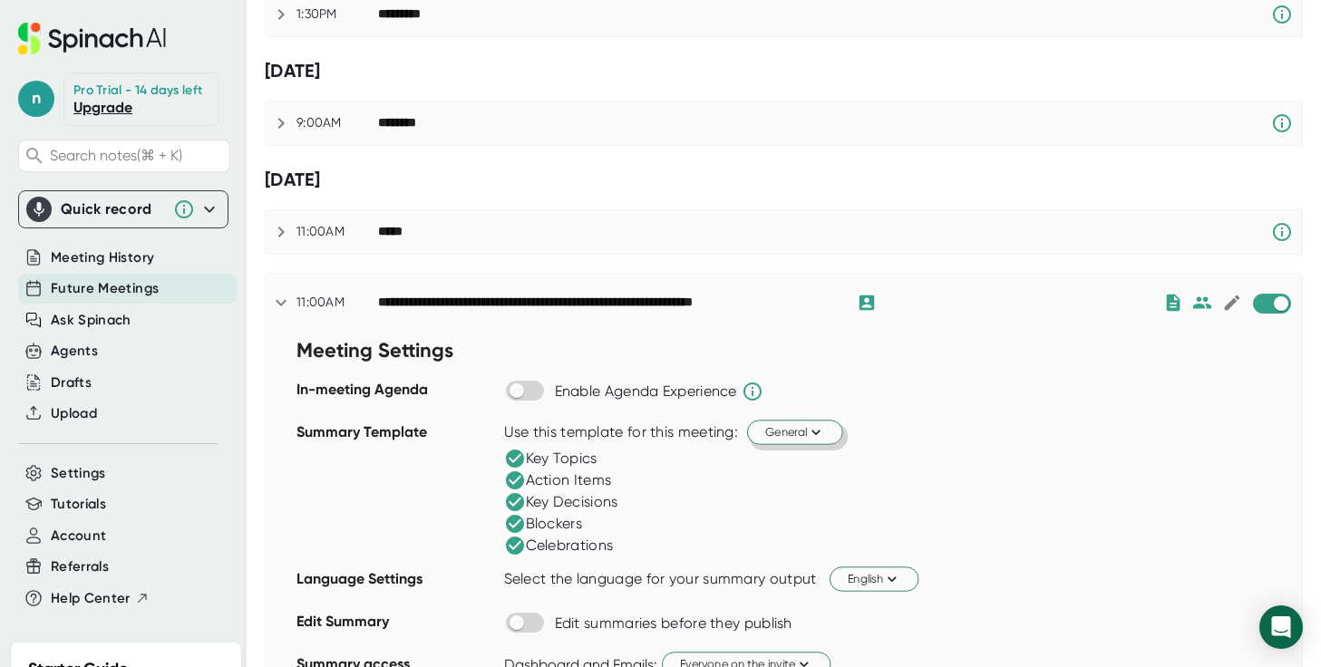
click at [793, 426] on span "General" at bounding box center [795, 431] width 60 height 17
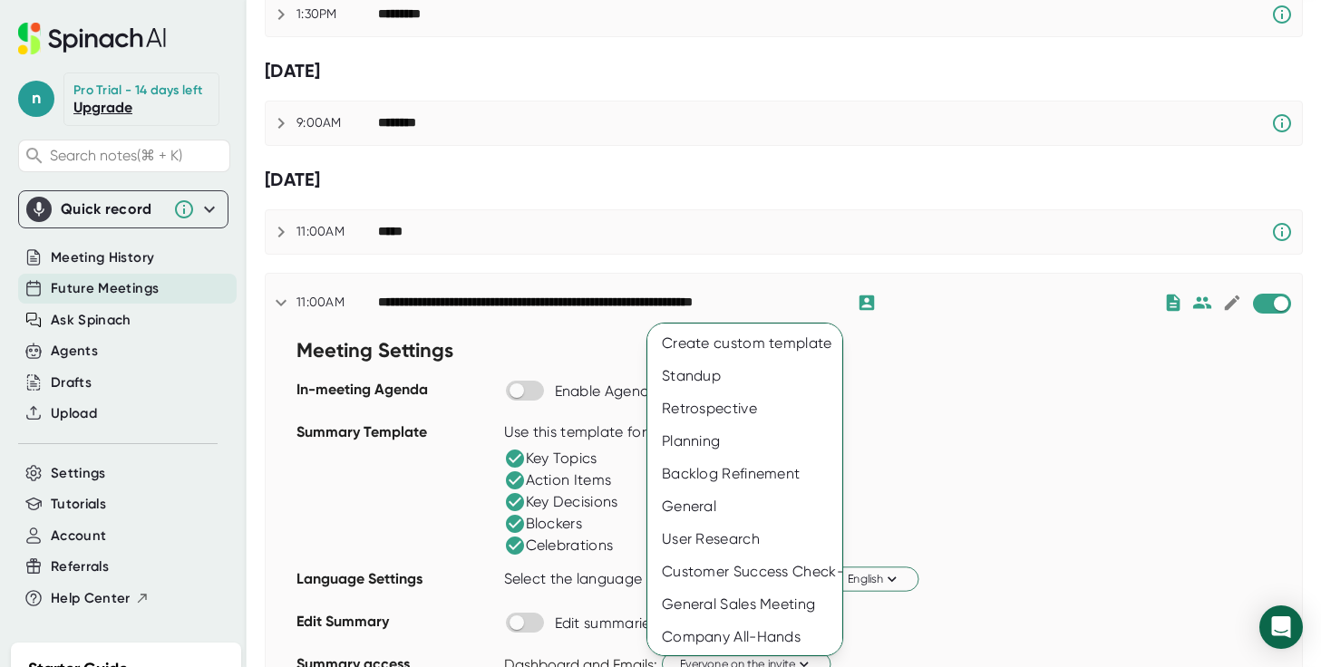
click at [974, 403] on div at bounding box center [660, 333] width 1321 height 667
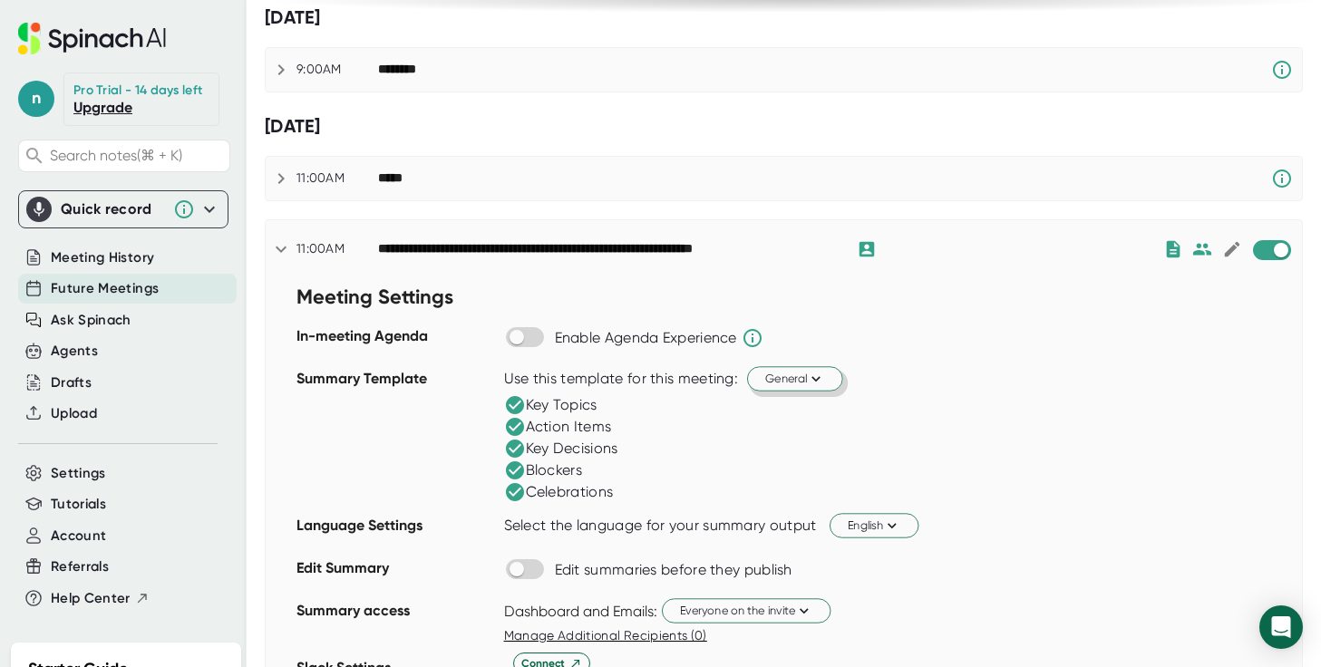
scroll to position [398, 0]
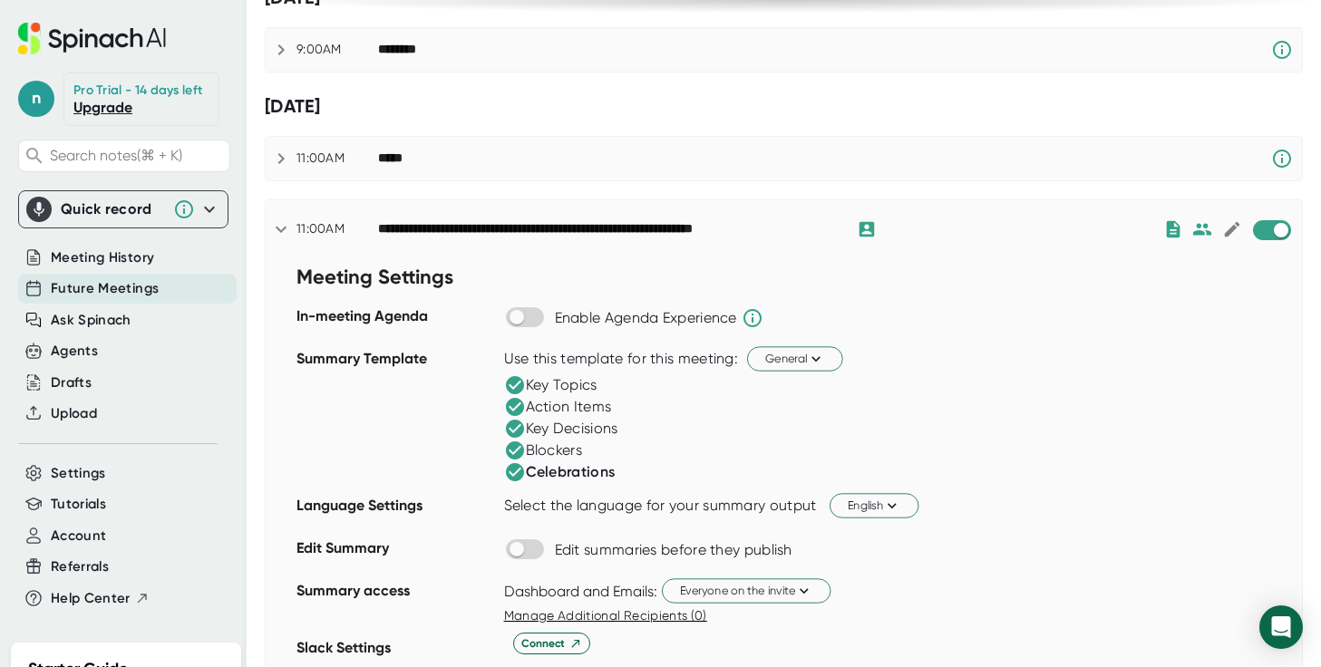
click at [539, 471] on div "Celebrations" at bounding box center [560, 472] width 112 height 22
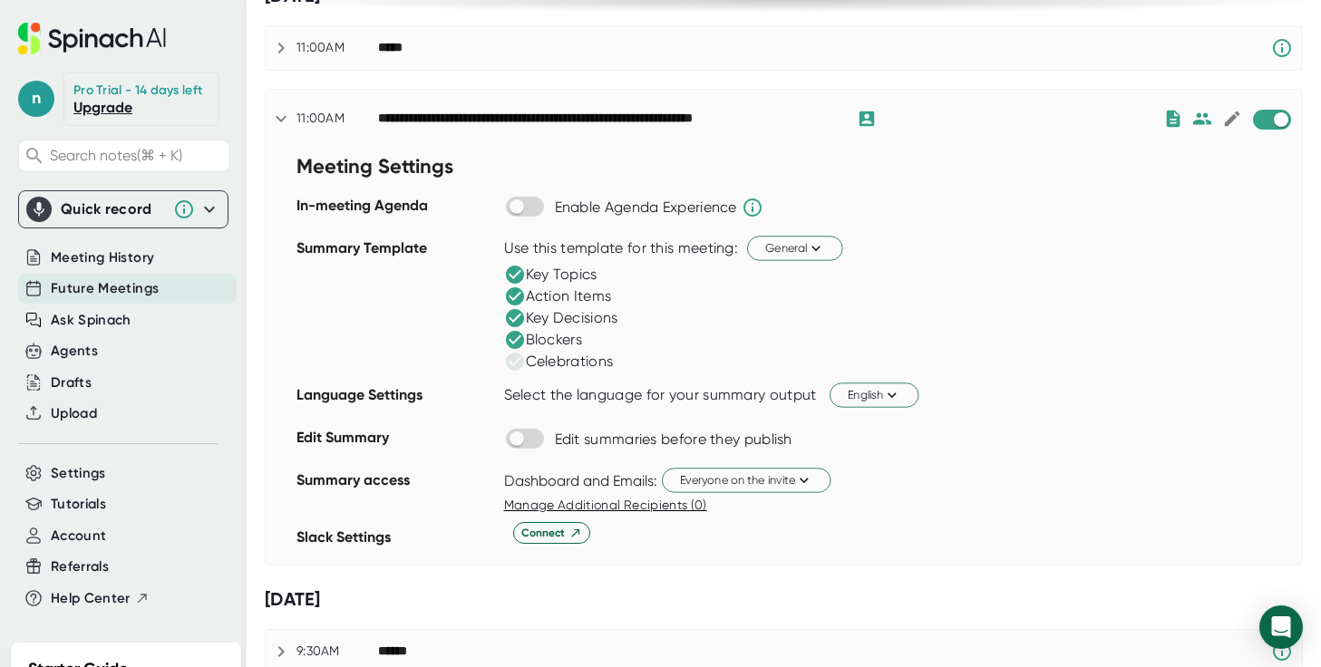
scroll to position [512, 0]
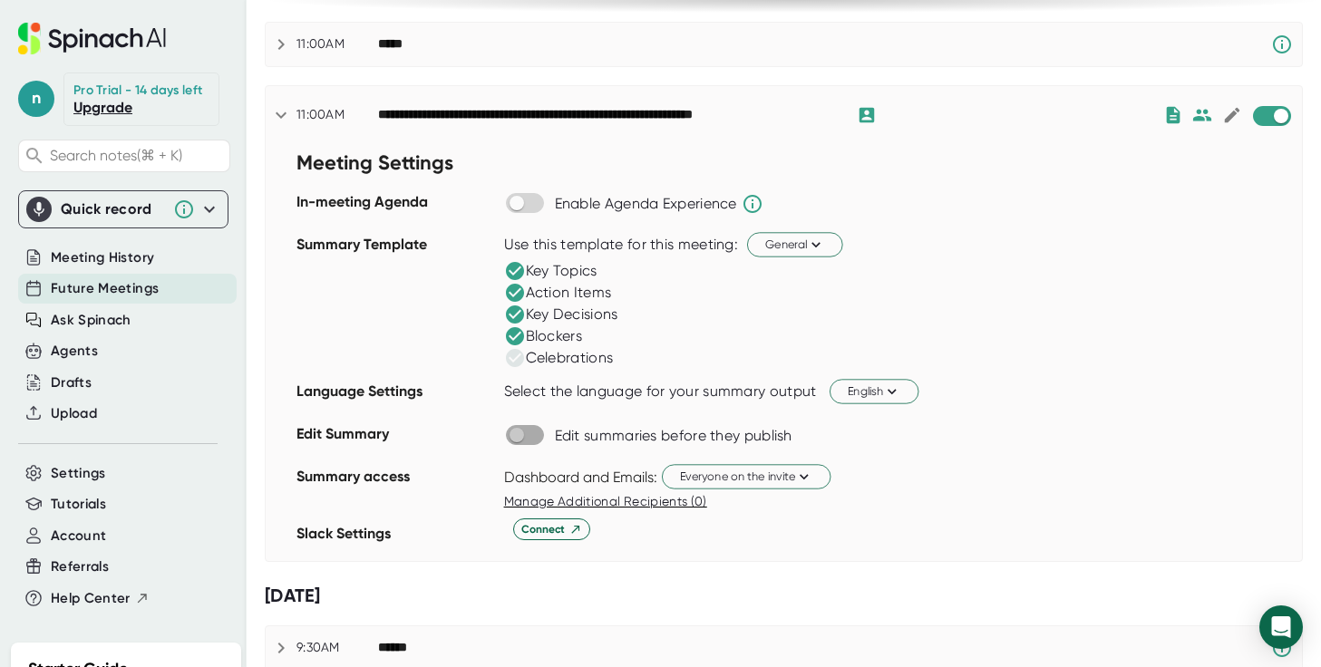
click at [529, 434] on input "checkbox" at bounding box center [516, 435] width 52 height 16
checkbox input "true"
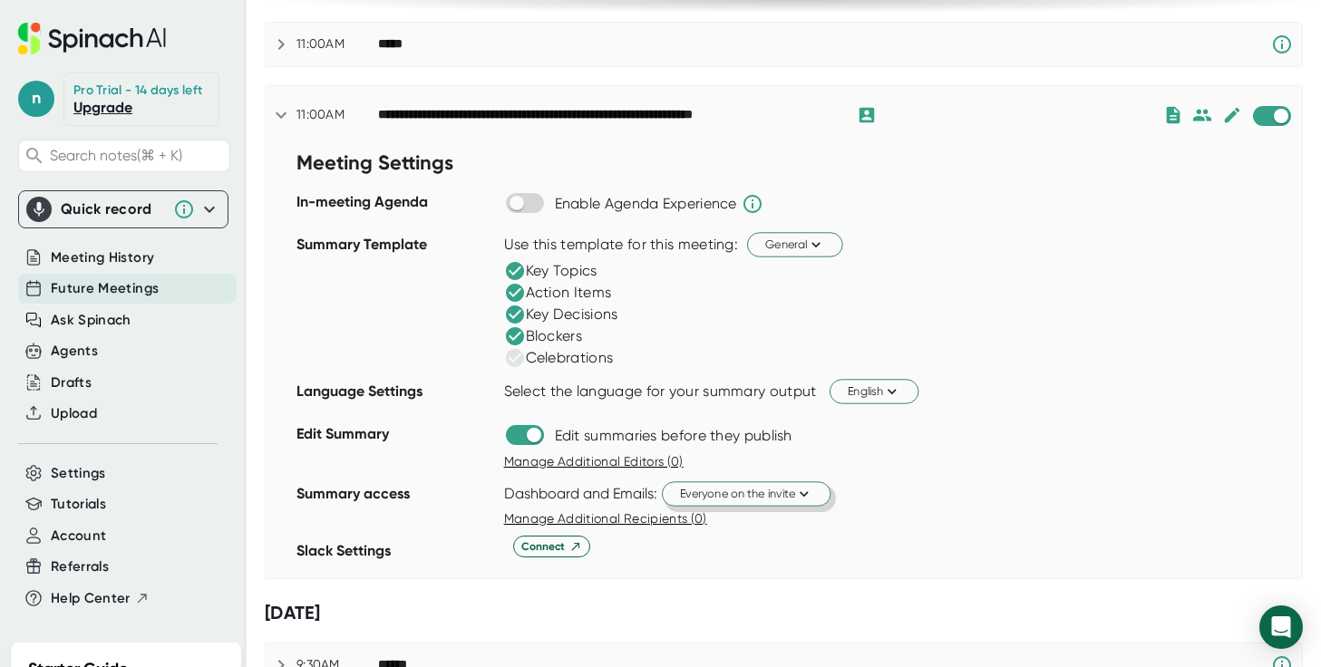
click at [764, 482] on button "Everyone on the invite" at bounding box center [746, 493] width 169 height 24
click at [719, 554] on div "Just me" at bounding box center [726, 563] width 209 height 33
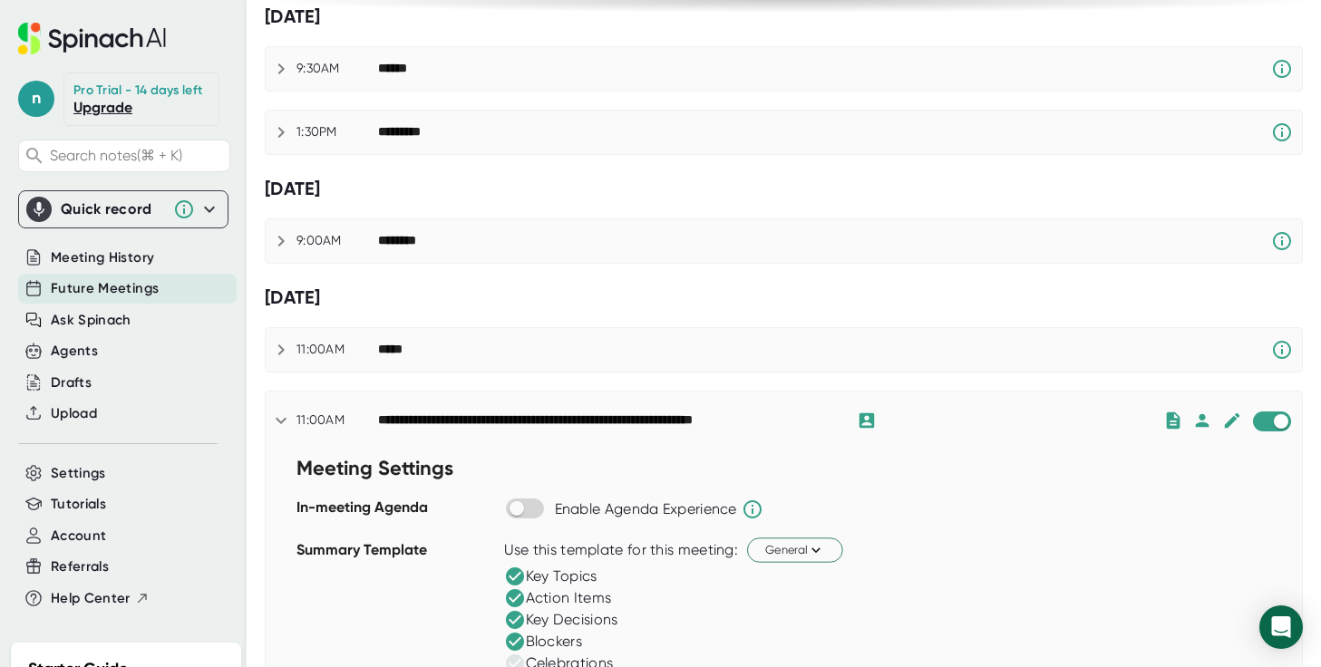
scroll to position [0, 0]
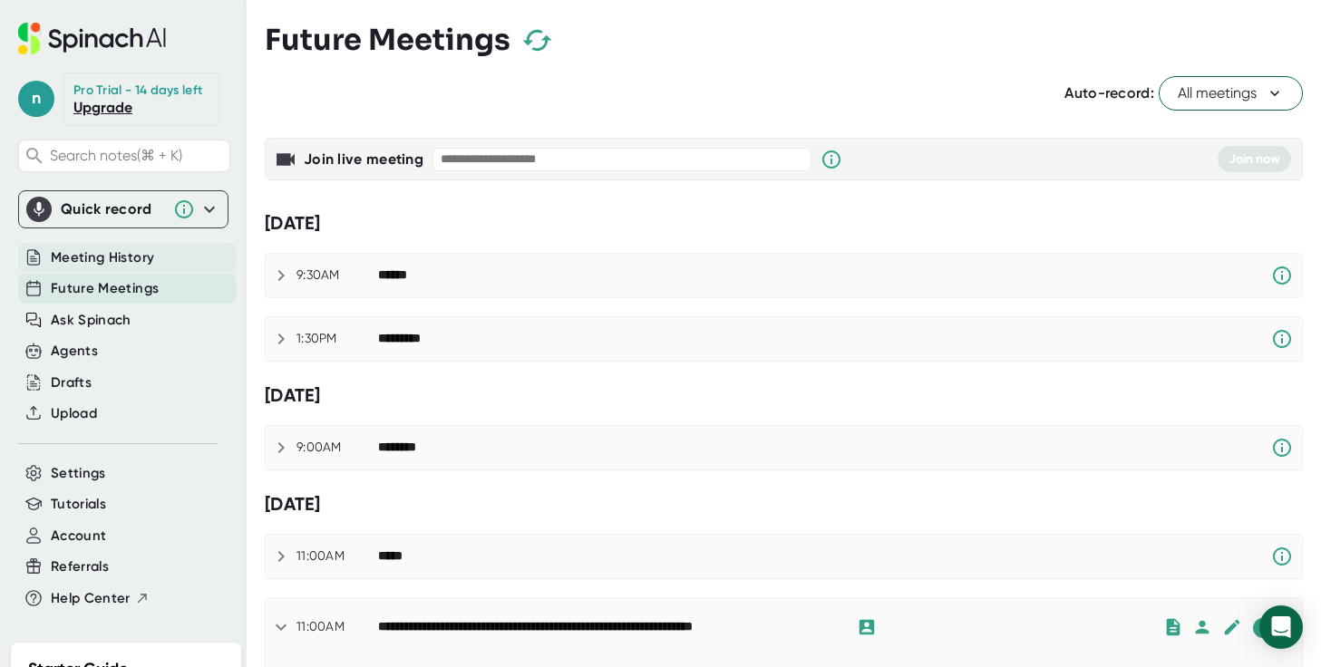
click at [125, 259] on span "Meeting History" at bounding box center [102, 258] width 103 height 21
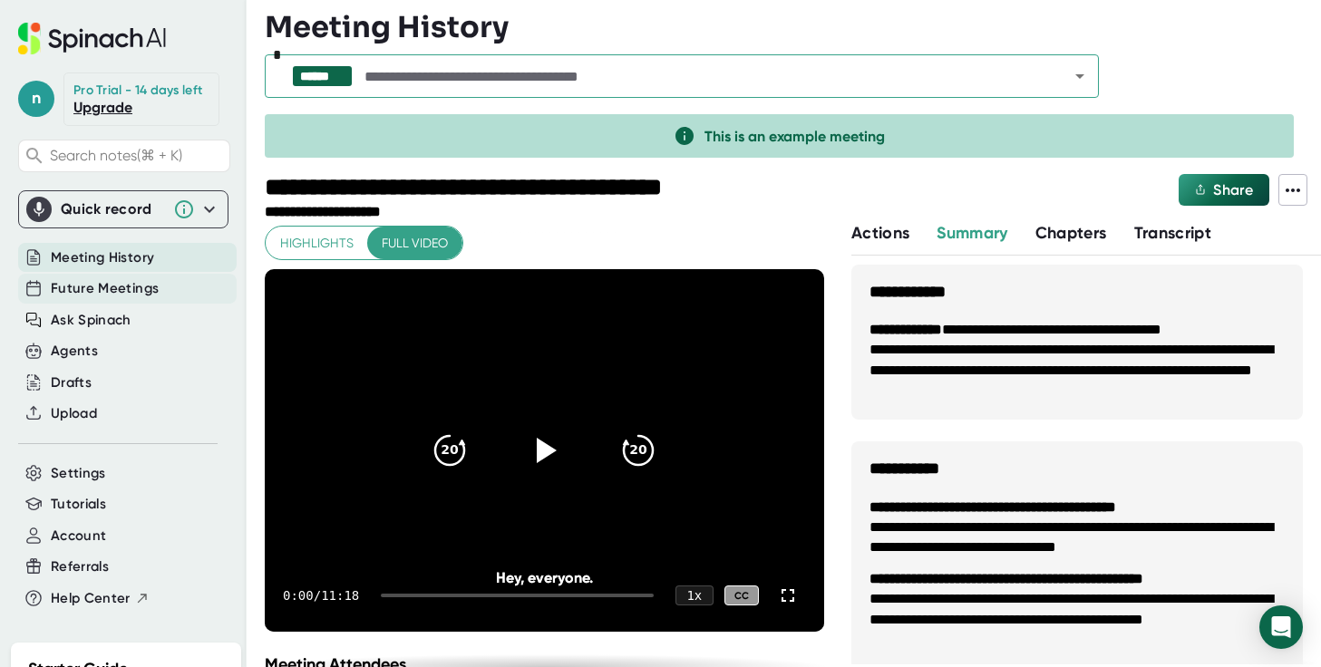
click at [69, 286] on span "Future Meetings" at bounding box center [105, 288] width 108 height 21
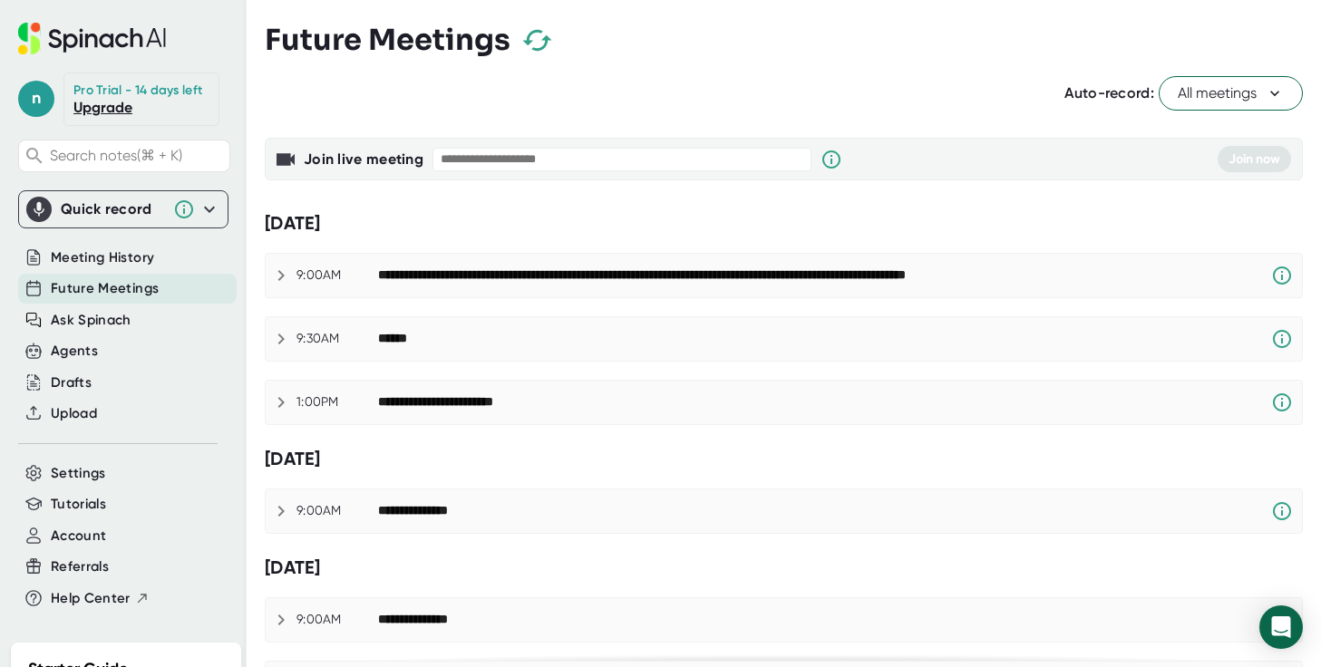
click at [1208, 82] on button "All meetings" at bounding box center [1231, 93] width 144 height 34
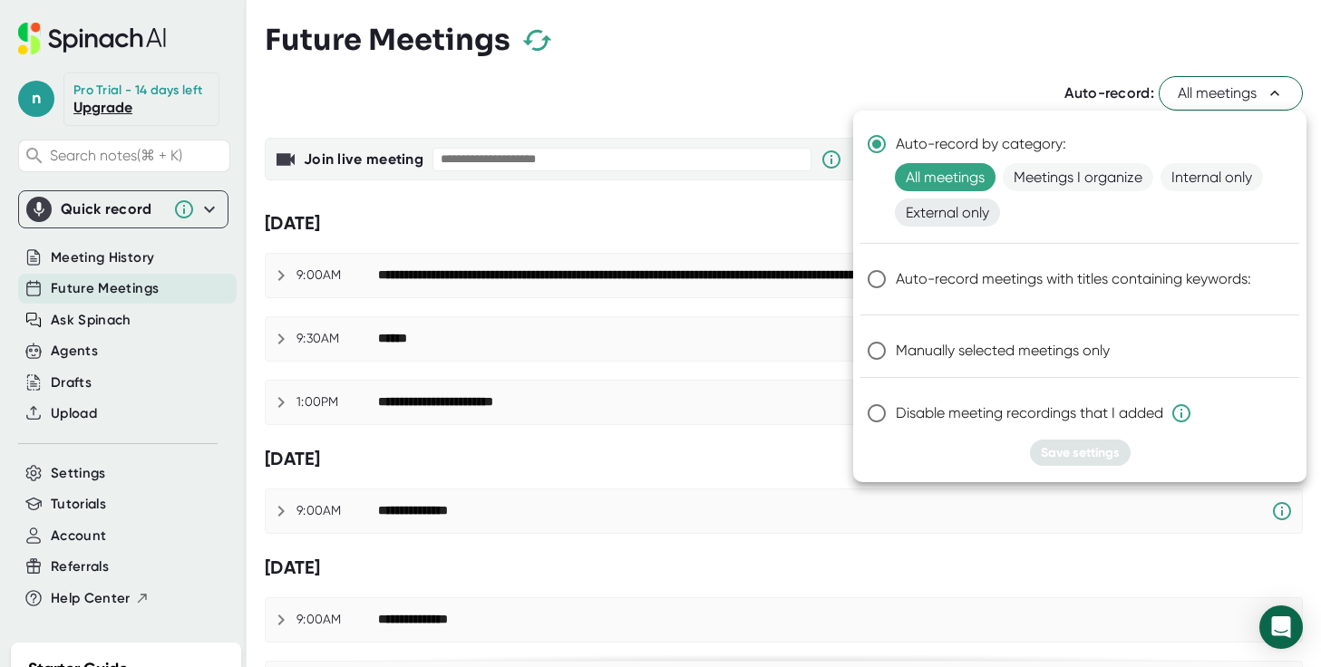
click at [925, 217] on span "External only" at bounding box center [947, 213] width 105 height 28
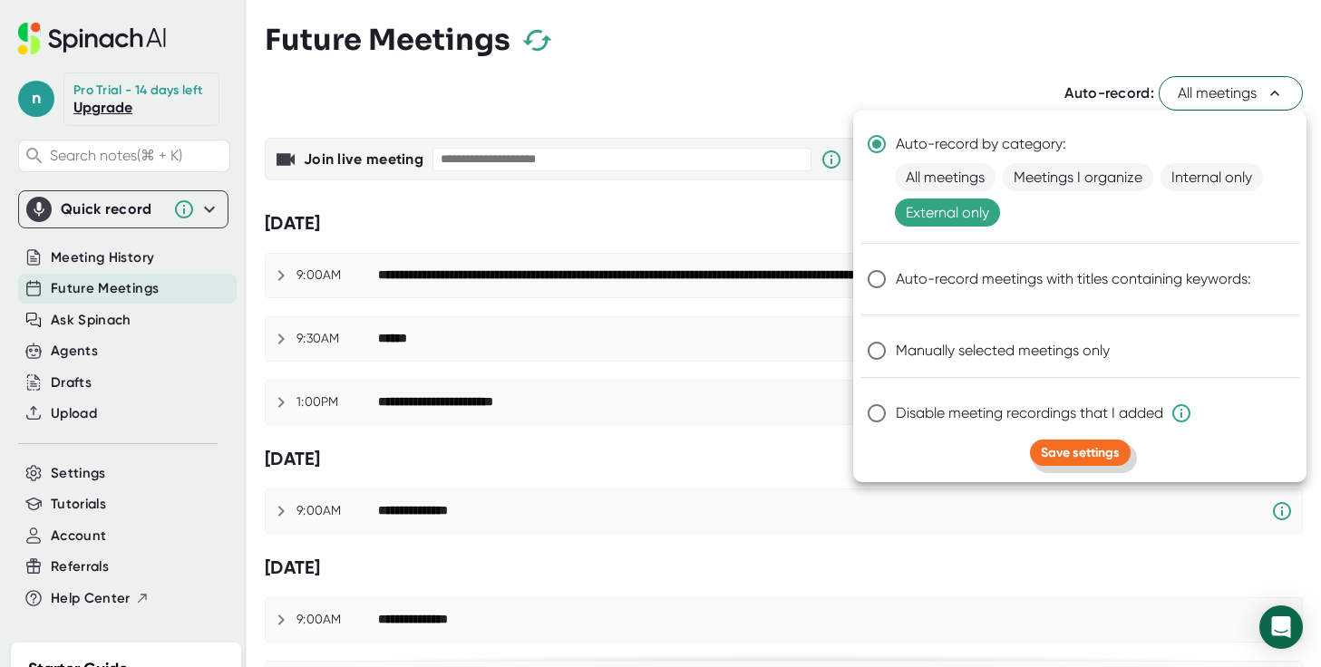
drag, startPoint x: 1104, startPoint y: 447, endPoint x: 1073, endPoint y: 241, distance: 208.2
click at [1073, 241] on div "Auto-record by category: All meetings Meetings I organize Internal only Externa…" at bounding box center [1079, 297] width 453 height 372
click at [966, 178] on span "All meetings" at bounding box center [945, 177] width 101 height 28
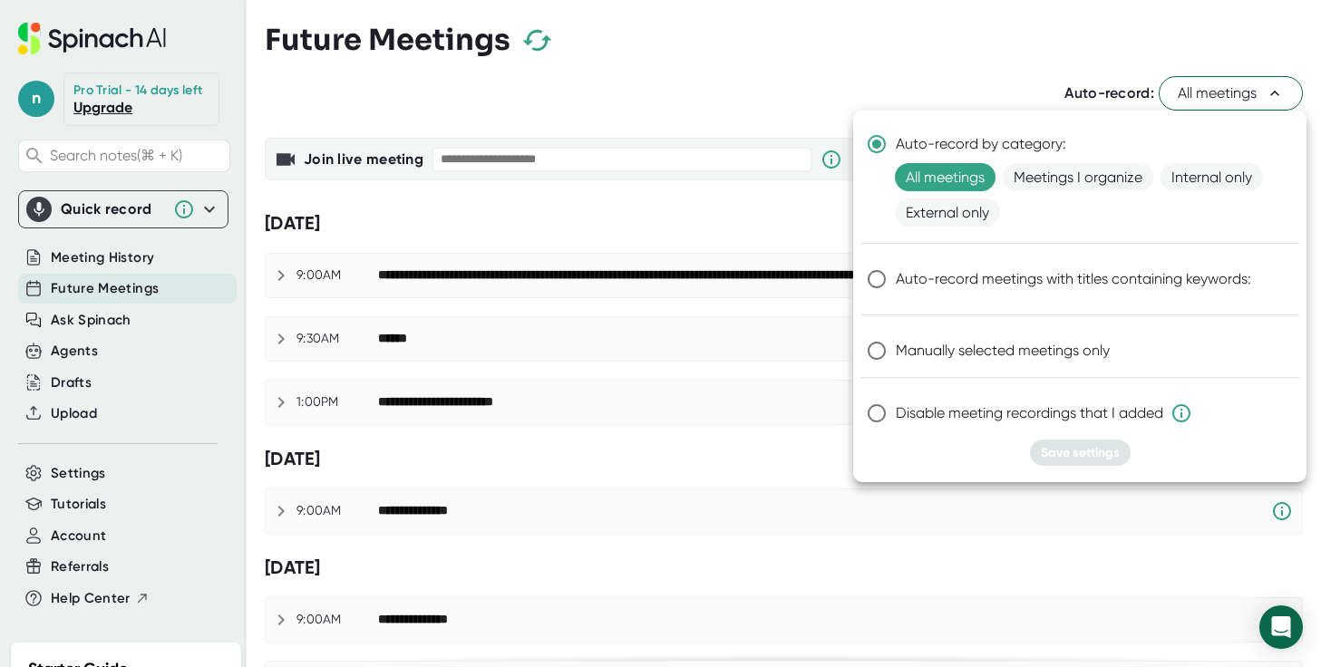
click at [909, 356] on span "Manually selected meetings only" at bounding box center [1003, 351] width 214 height 22
click at [896, 356] on input "Manually selected meetings only" at bounding box center [877, 351] width 38 height 38
radio input "true"
click at [1102, 450] on span "Save settings" at bounding box center [1080, 452] width 79 height 15
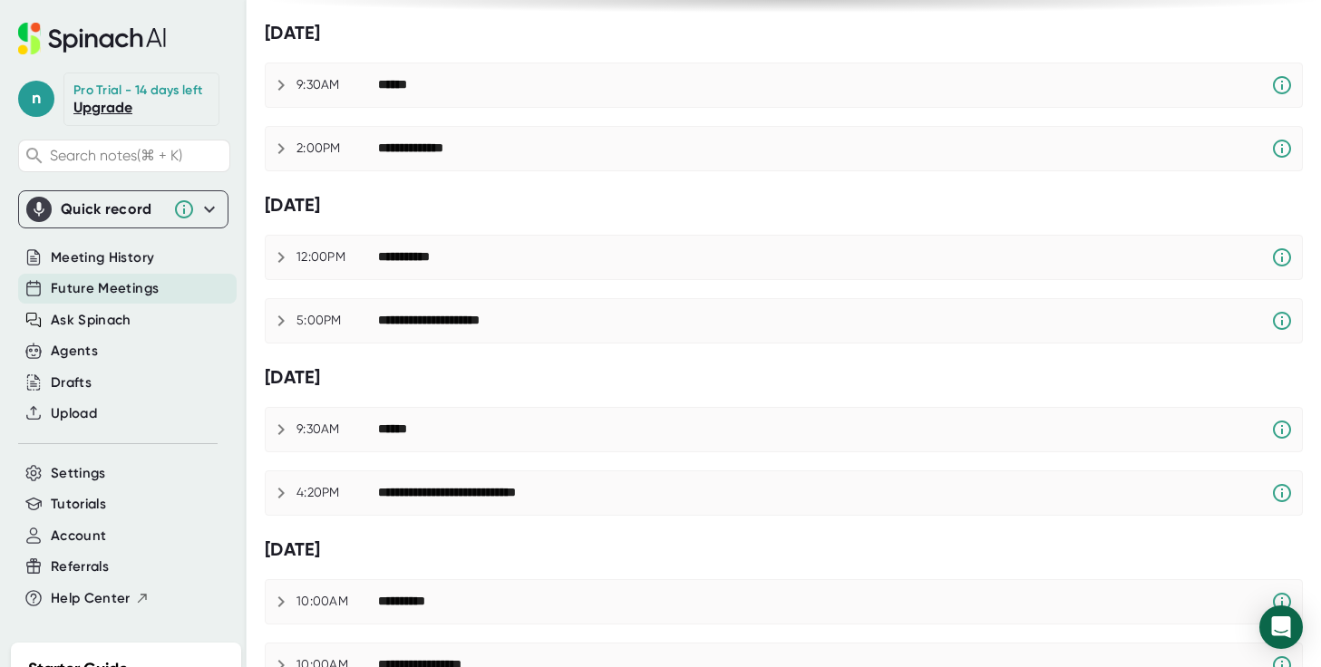
scroll to position [1313, 0]
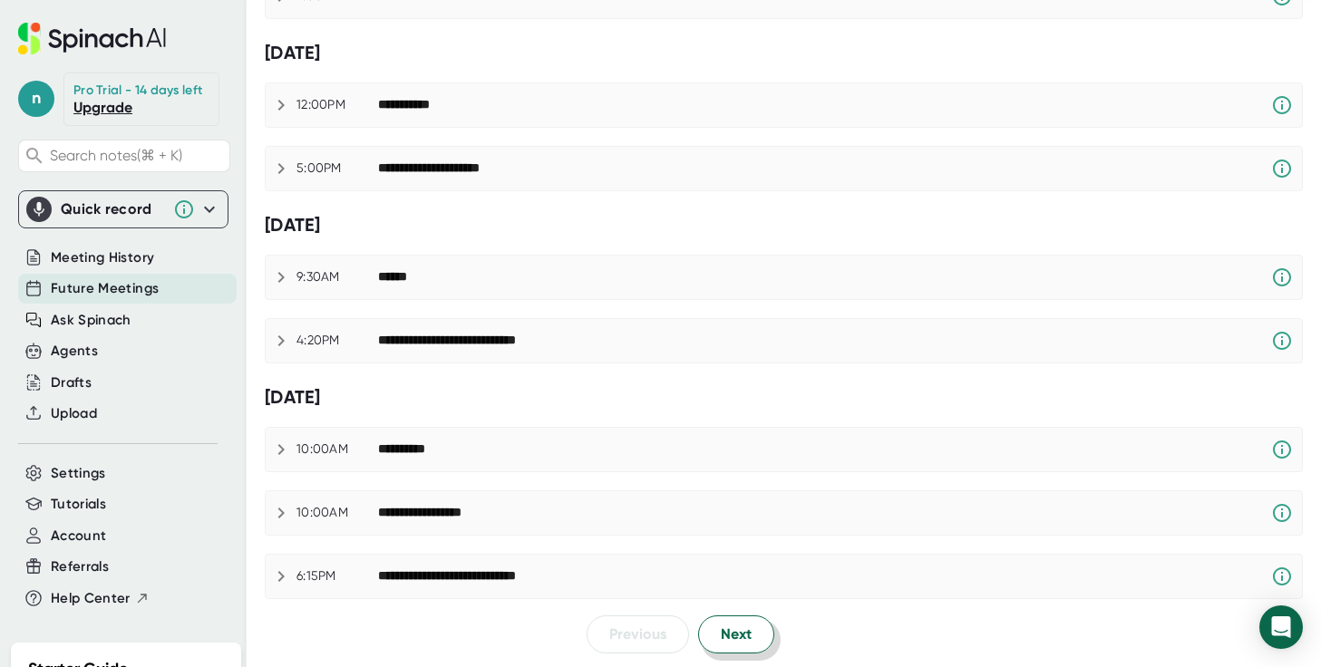
click at [728, 627] on span "Next" at bounding box center [736, 635] width 31 height 22
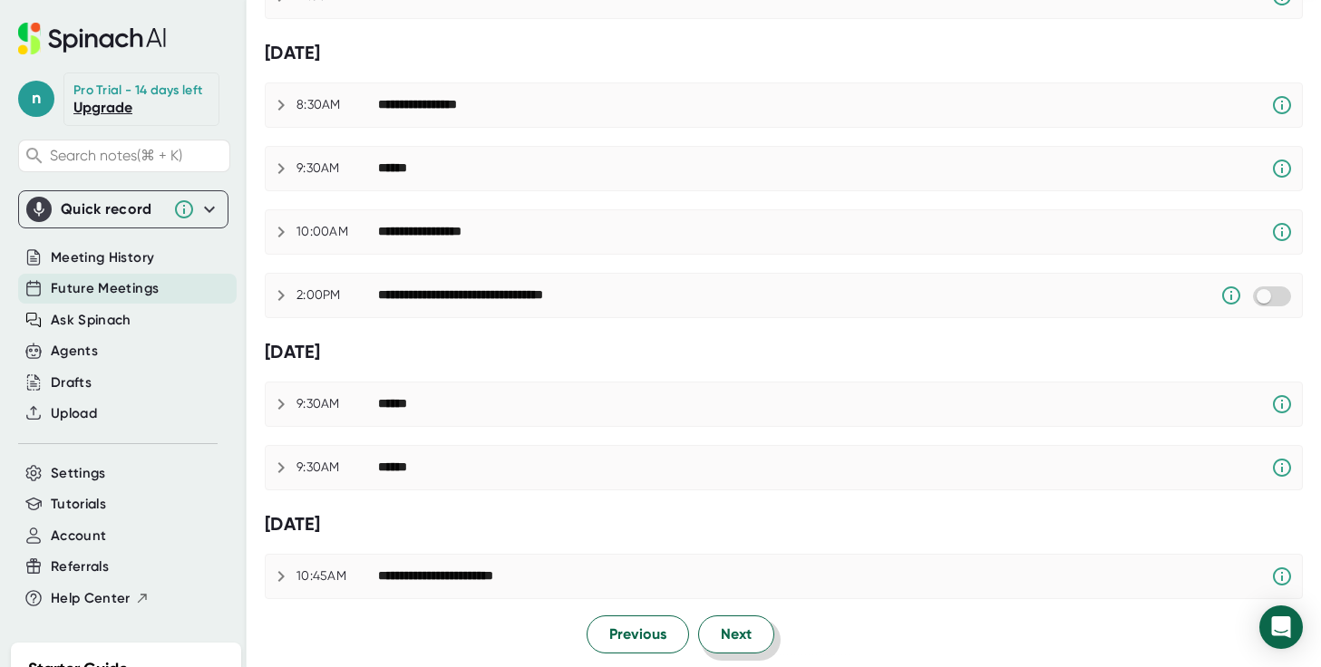
click at [734, 637] on span "Next" at bounding box center [736, 635] width 31 height 22
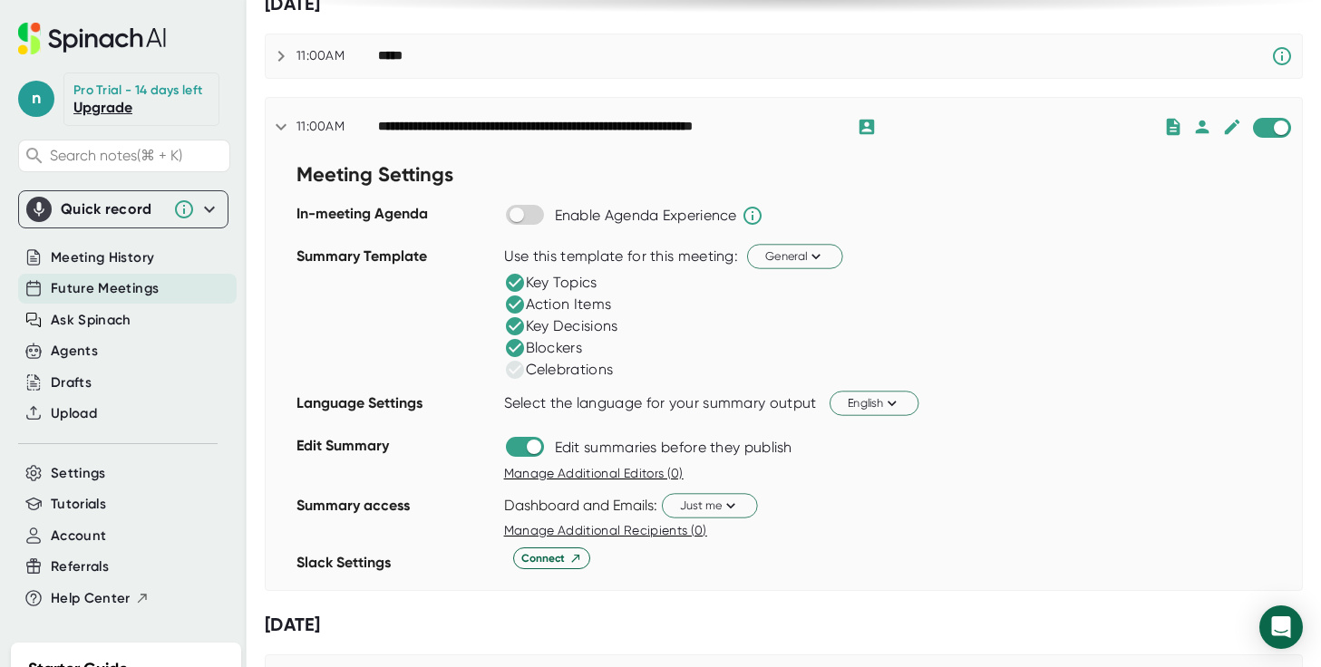
scroll to position [0, 0]
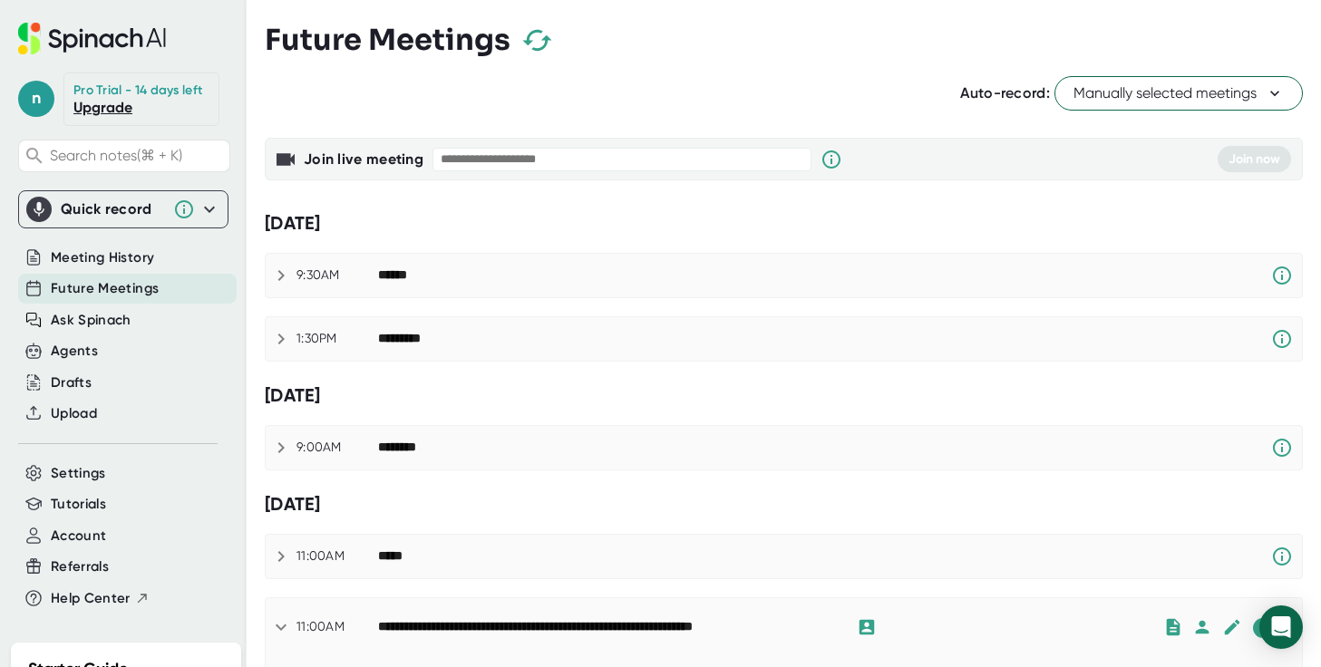
click at [530, 37] on icon "button" at bounding box center [537, 40] width 32 height 32
click at [112, 365] on div "Agents" at bounding box center [127, 351] width 218 height 30
